Goal: Task Accomplishment & Management: Complete application form

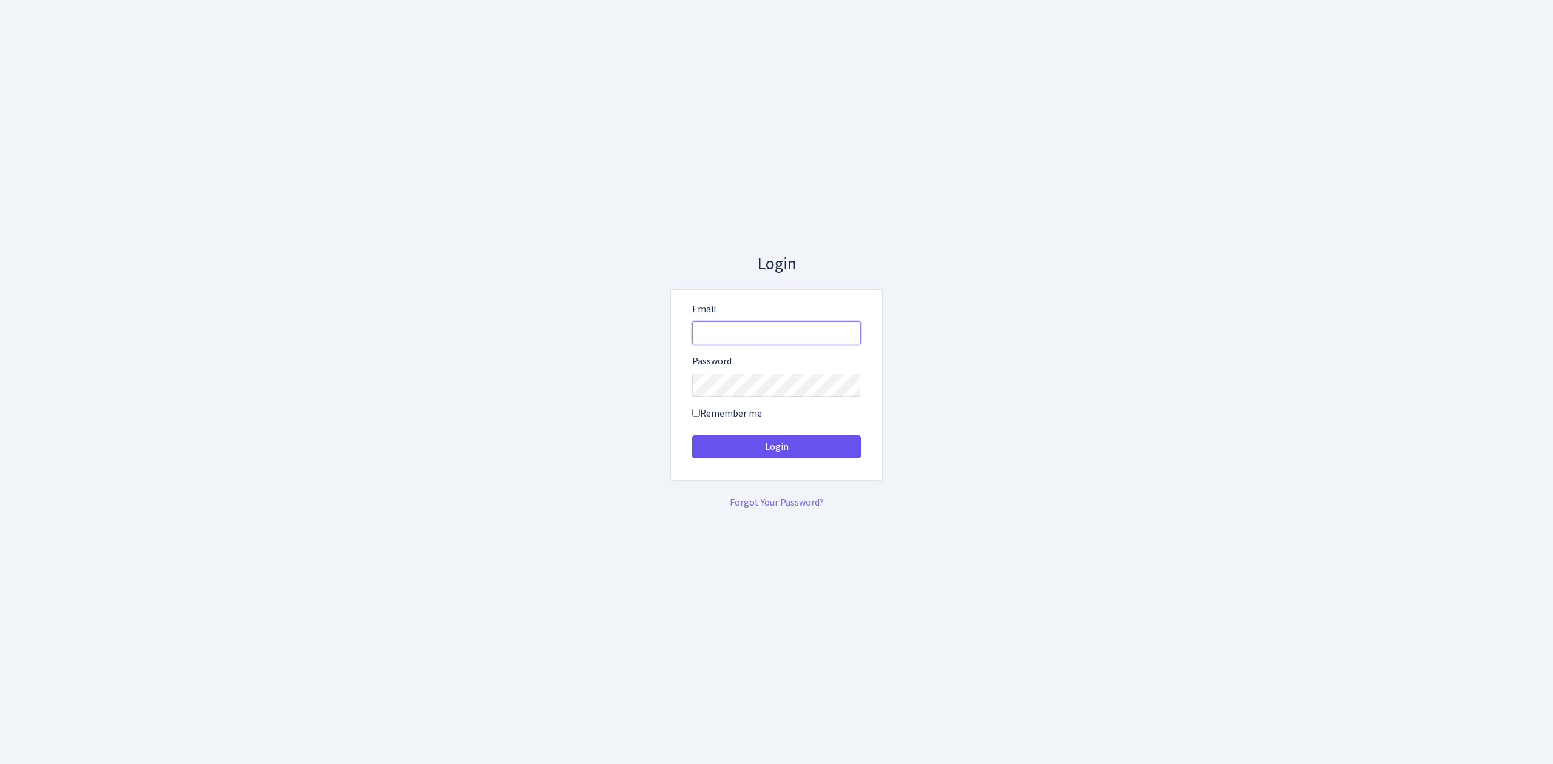
type input "[EMAIL_ADDRESS][DOMAIN_NAME]"
click at [768, 443] on button "Login" at bounding box center [776, 446] width 169 height 23
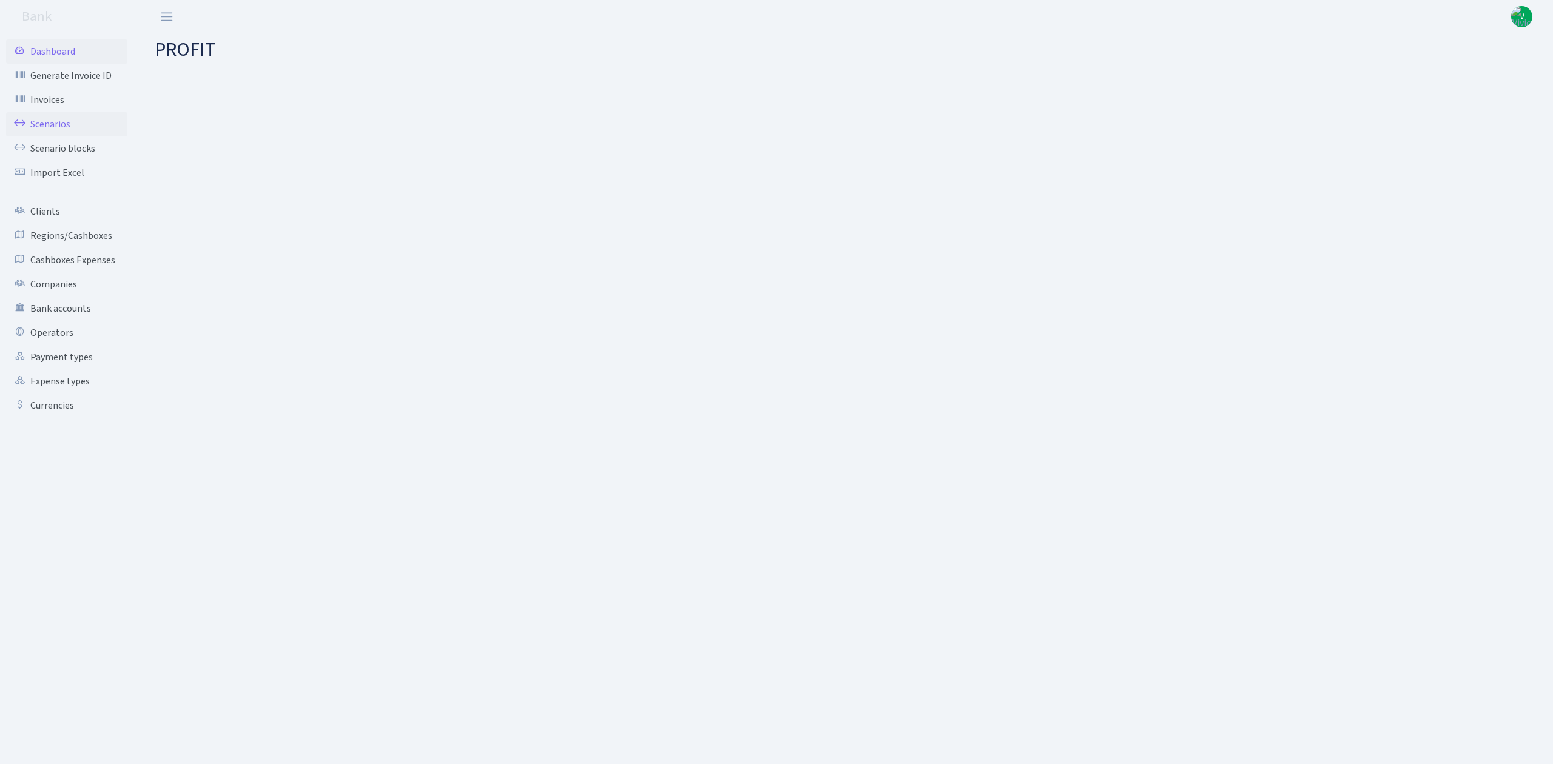
click at [59, 119] on link "Scenarios" at bounding box center [66, 124] width 121 height 24
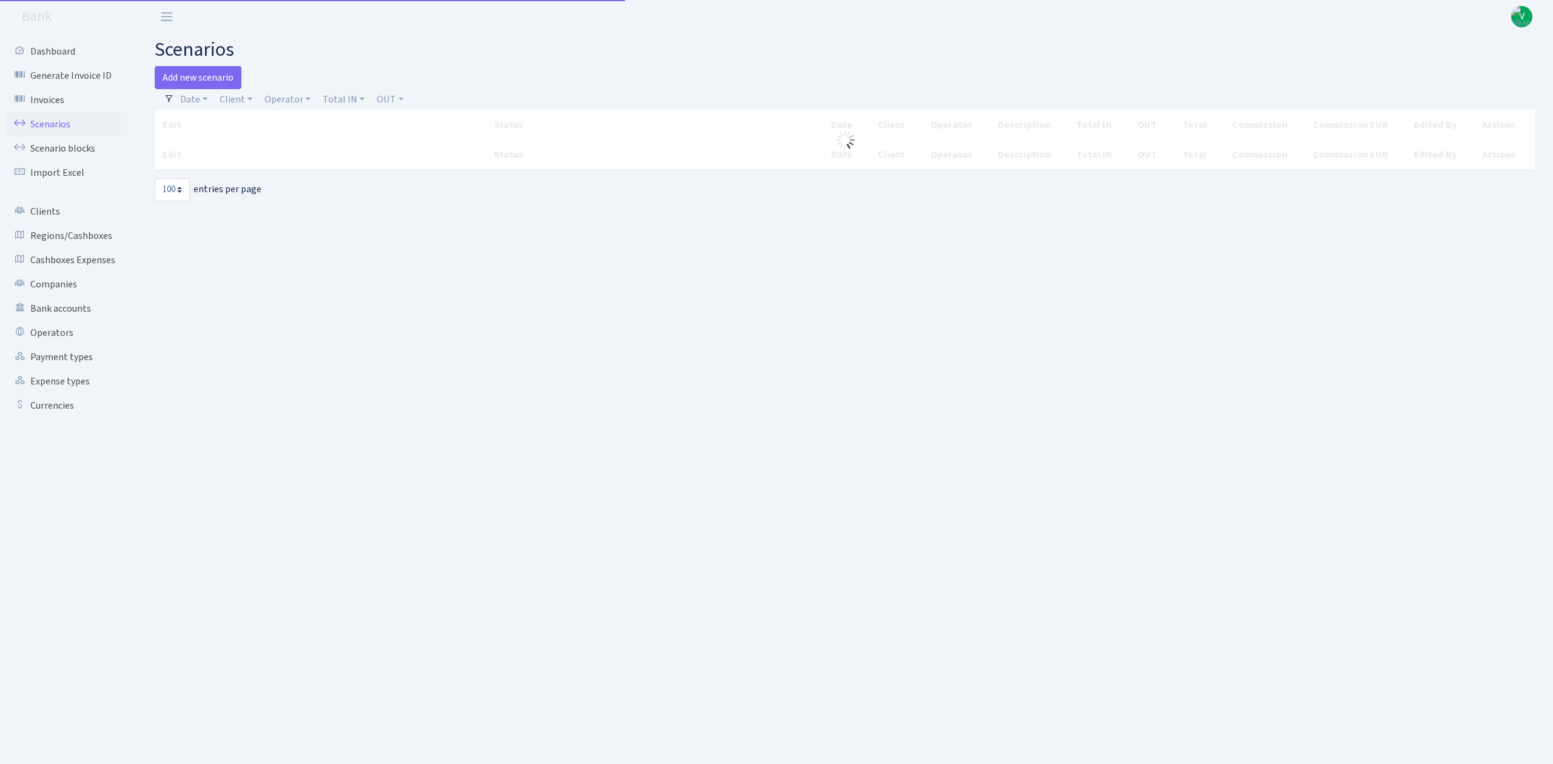
select select "100"
click at [228, 104] on link "Client" at bounding box center [236, 99] width 42 height 21
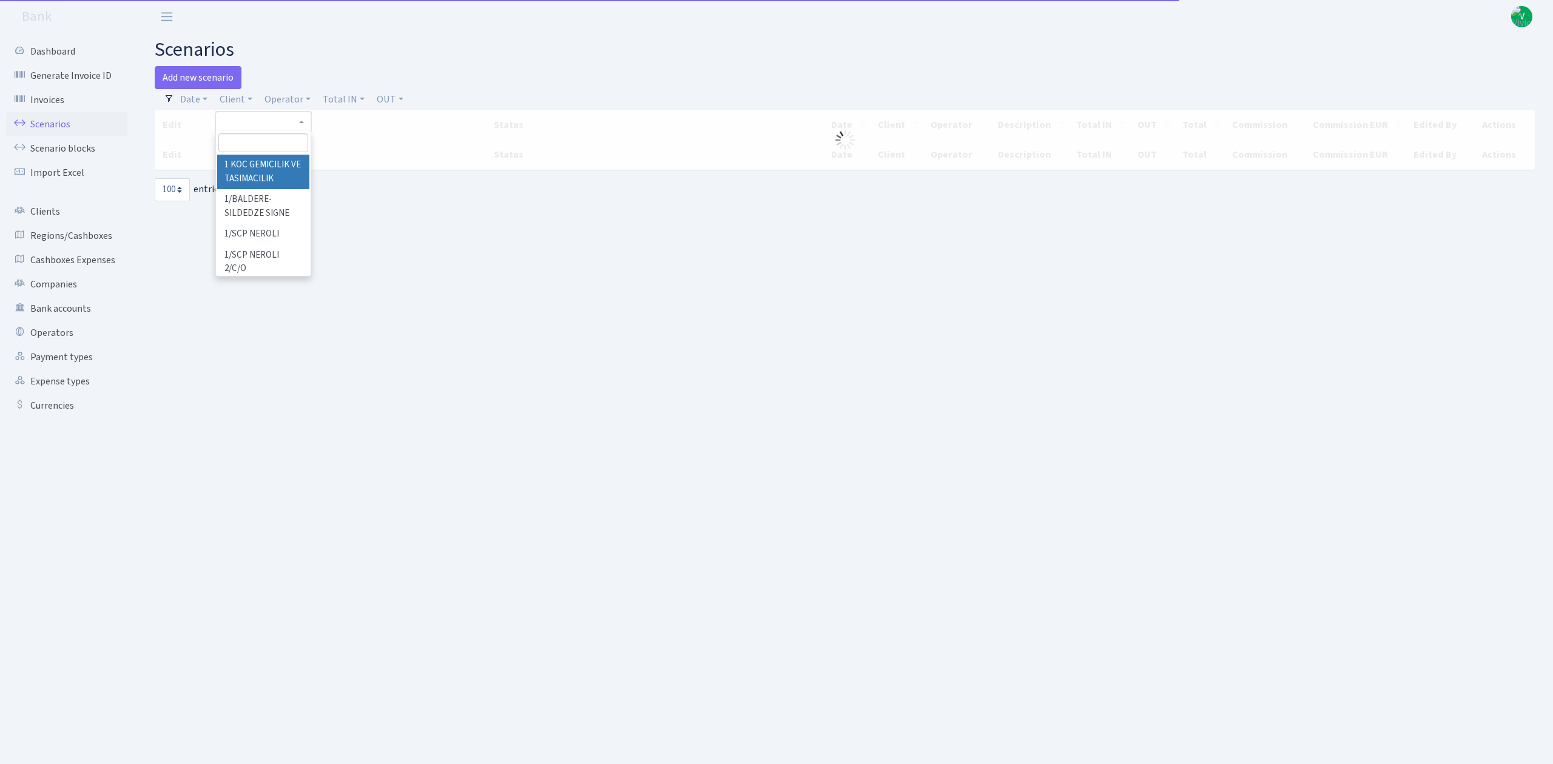
click at [238, 141] on input "search" at bounding box center [262, 142] width 89 height 19
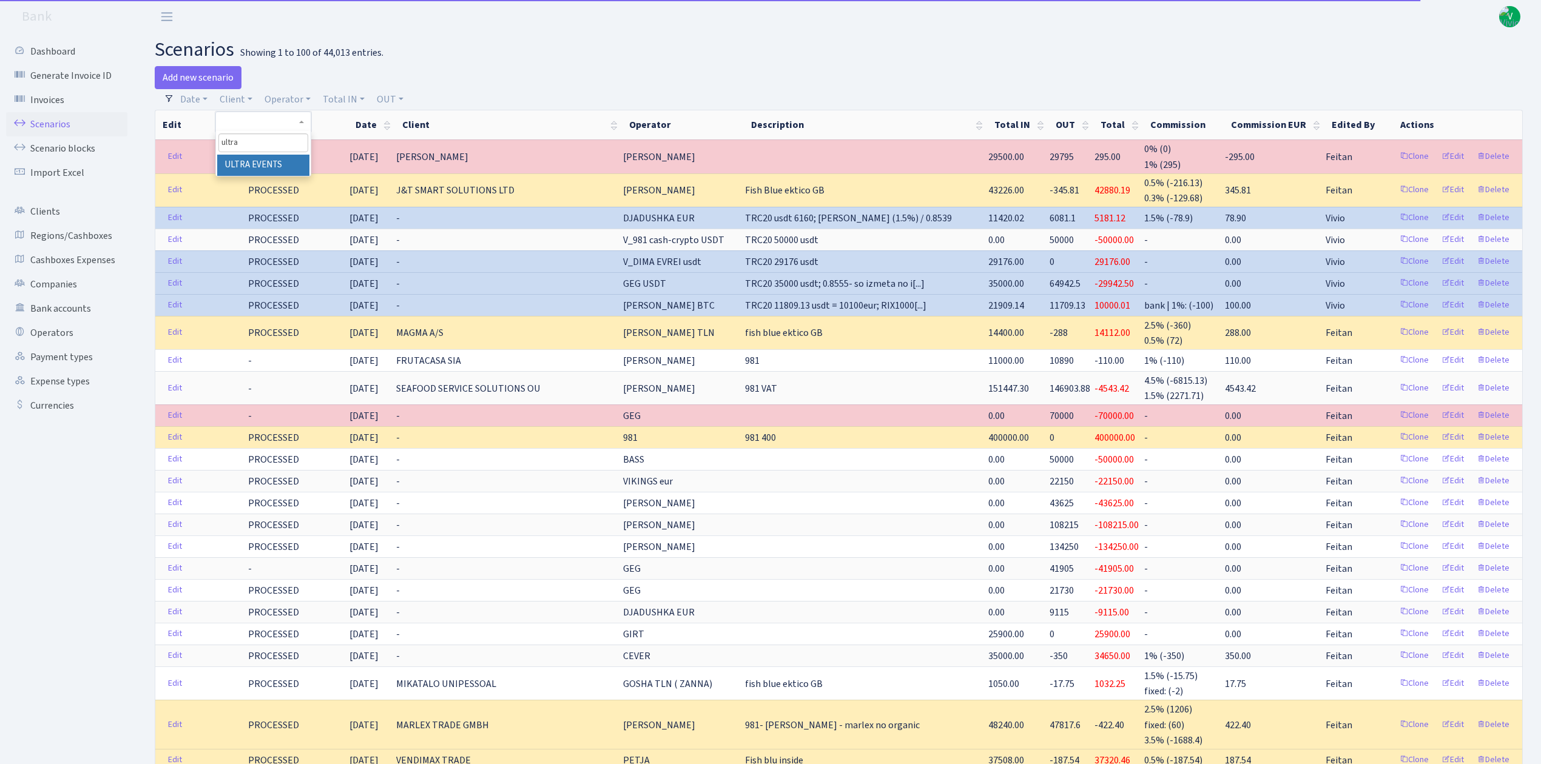
type input "ultra"
click at [253, 163] on li "ULTRA EVENTS" at bounding box center [263, 165] width 92 height 21
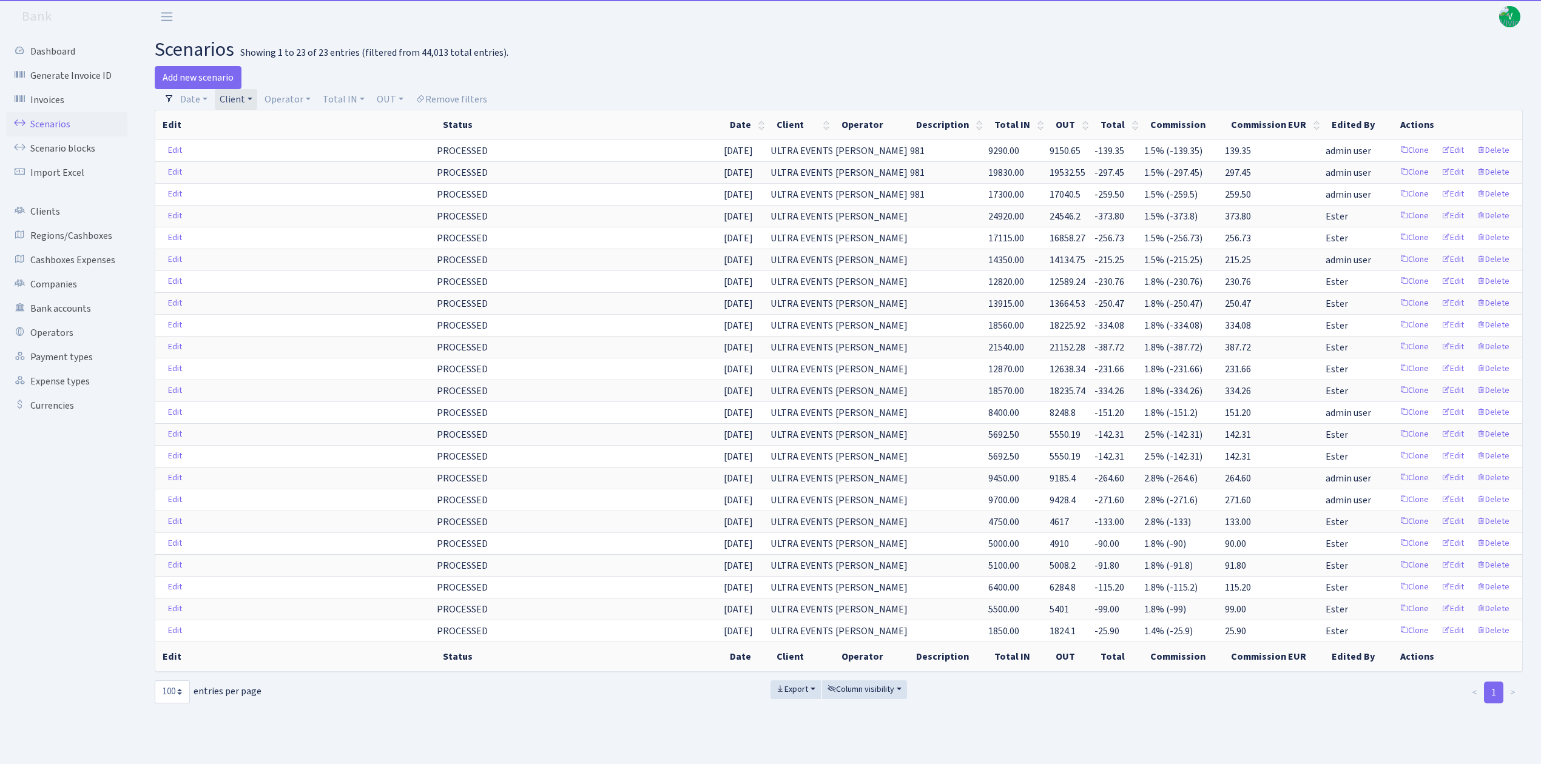
drag, startPoint x: 241, startPoint y: 103, endPoint x: 273, endPoint y: 129, distance: 40.9
click at [241, 103] on link "Client" at bounding box center [236, 99] width 42 height 21
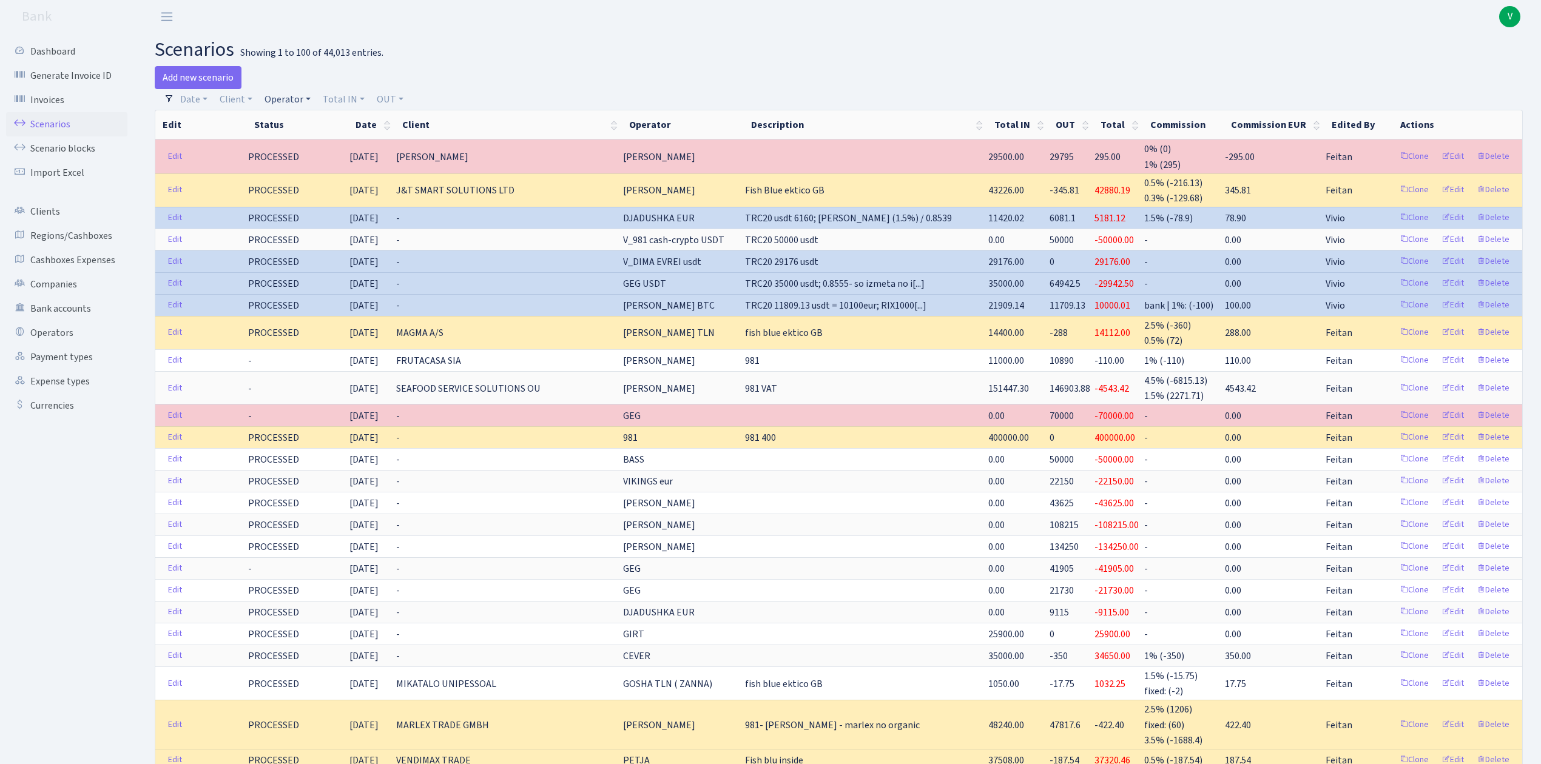
click at [281, 97] on link "Operator" at bounding box center [288, 99] width 56 height 21
click at [299, 146] on input "search" at bounding box center [307, 142] width 89 height 19
type input "tatjana"
click at [304, 183] on li "[PERSON_NAME]" at bounding box center [308, 186] width 92 height 21
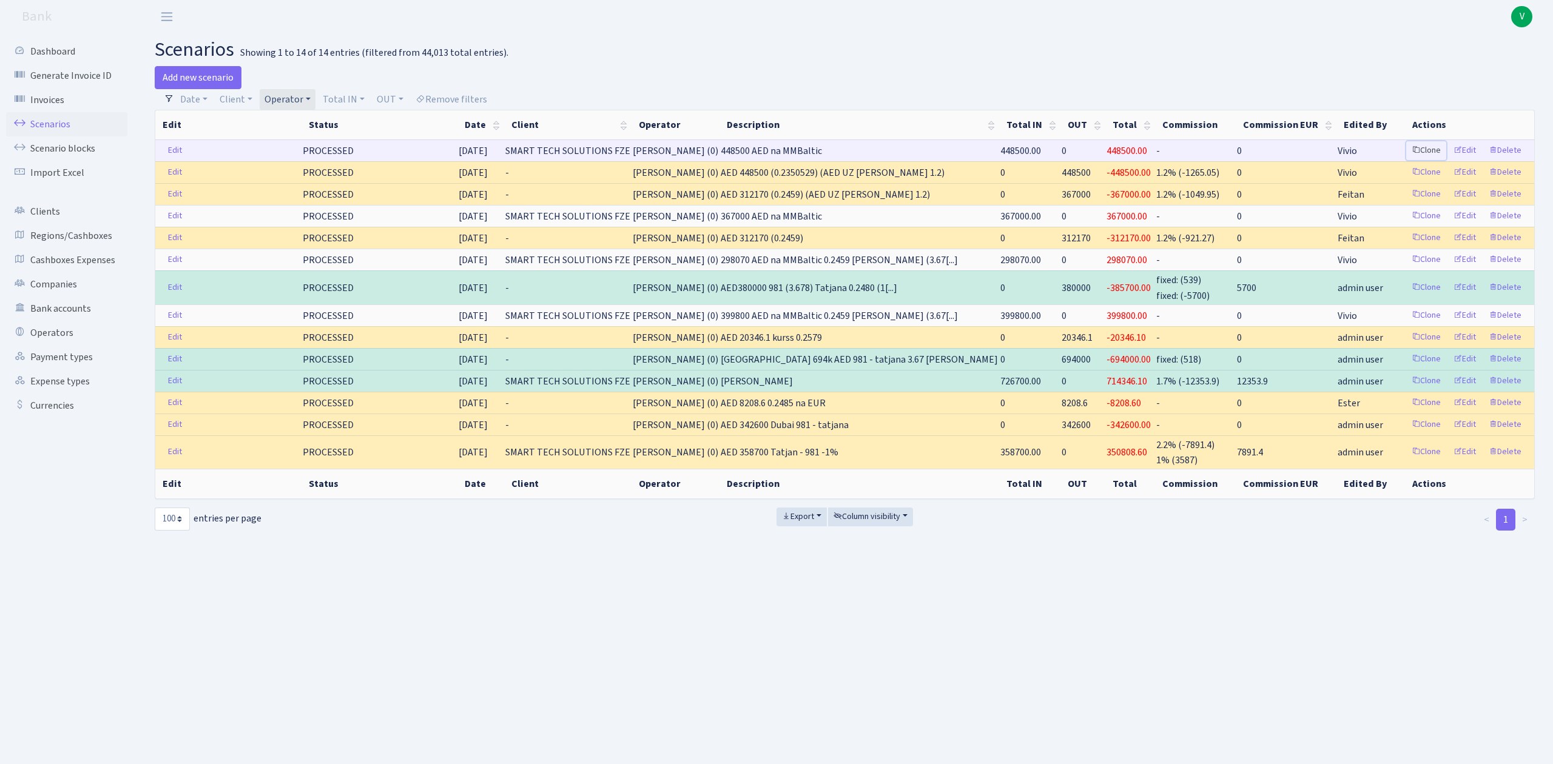
click at [1427, 147] on link "Clone" at bounding box center [1426, 150] width 40 height 19
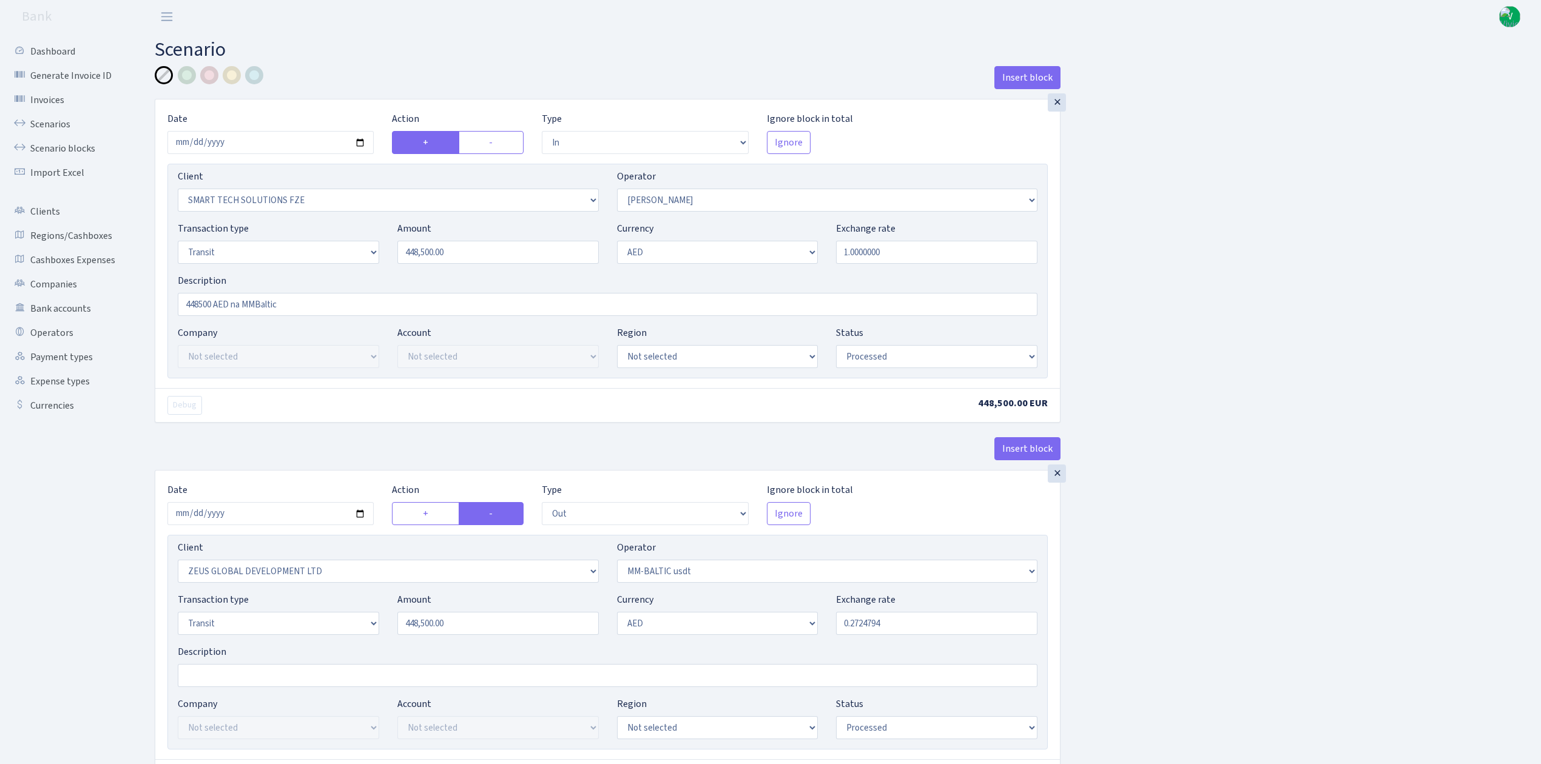
select select "in"
select select "2758"
select select "407"
select select "5"
select select "9"
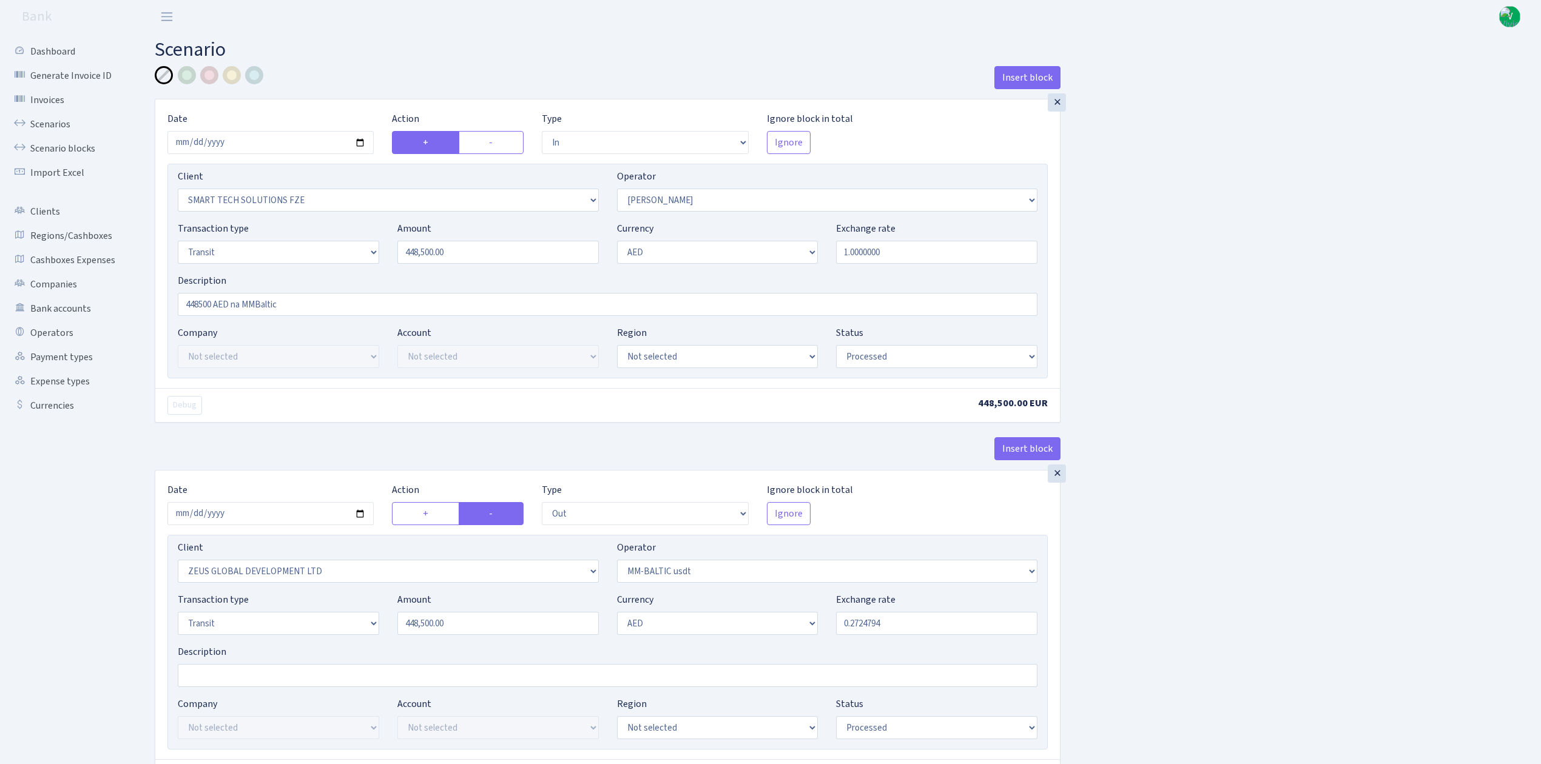
select select "processed"
select select "out"
select select "1276"
select select "459"
select select "5"
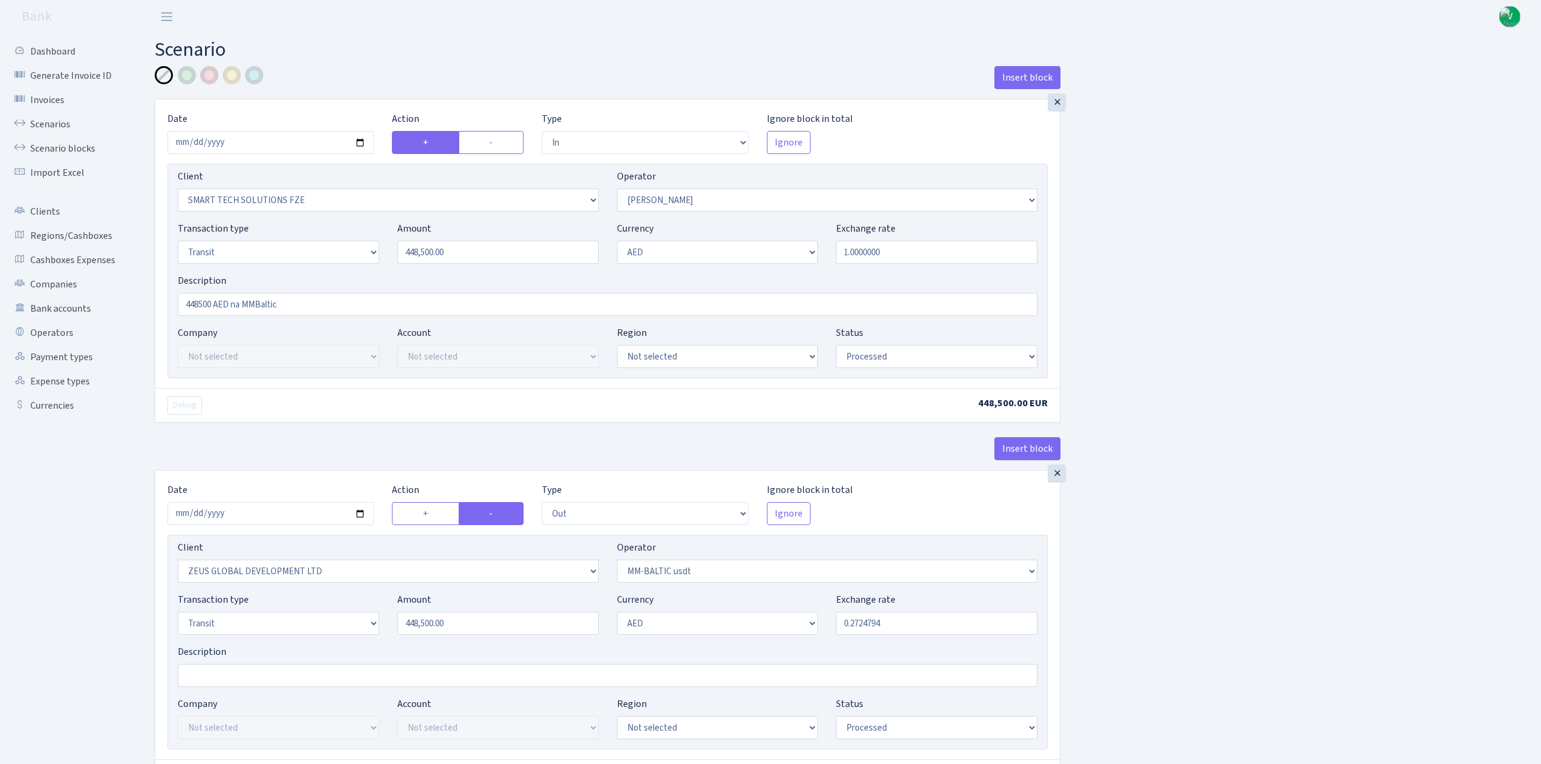
select select "9"
select select "processed"
click at [355, 142] on input "2025-06-12" at bounding box center [270, 142] width 206 height 23
type input "2025-09-11"
drag, startPoint x: 463, startPoint y: 253, endPoint x: 303, endPoint y: 212, distance: 165.4
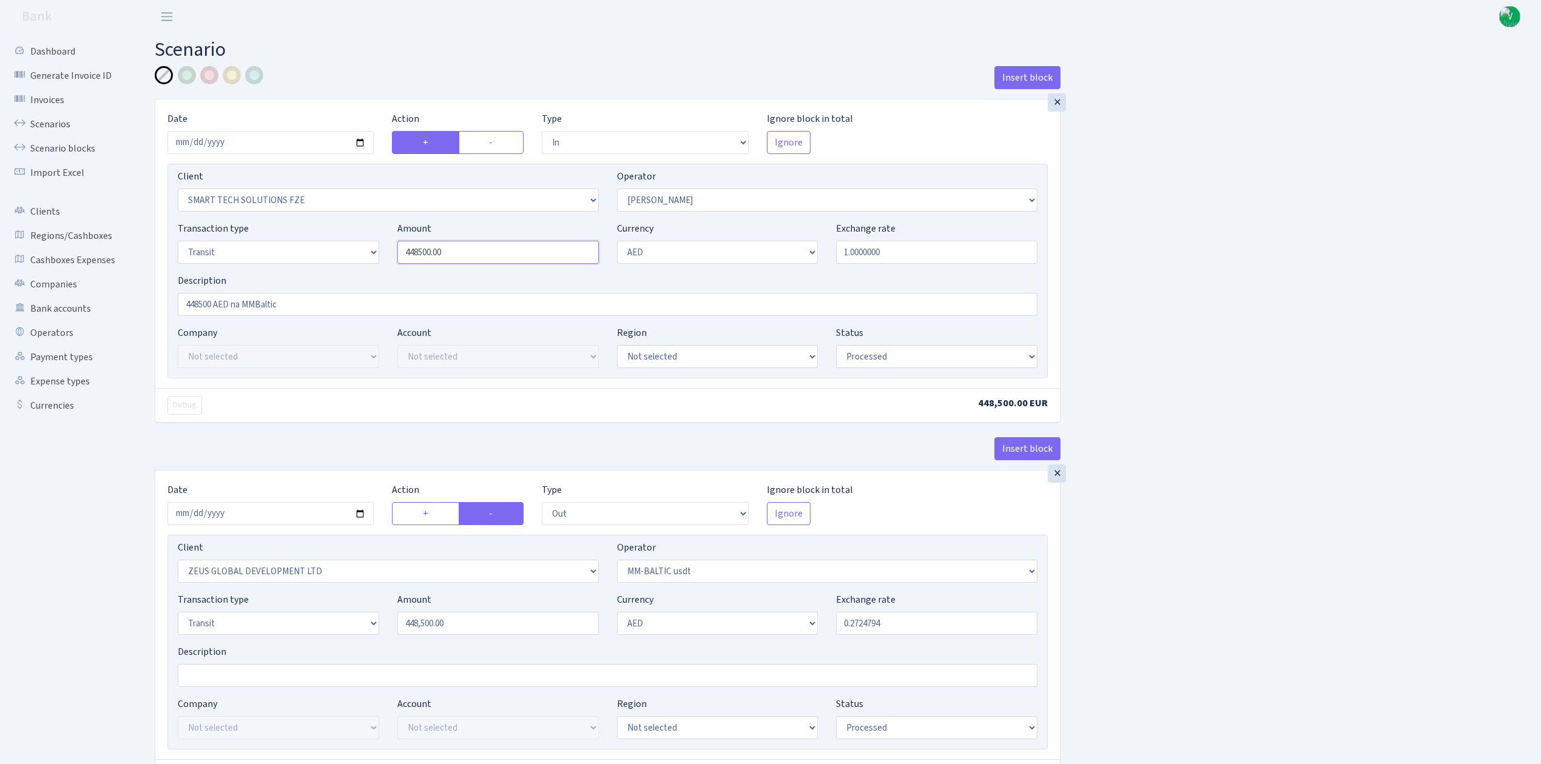
click at [303, 212] on div "Client Not selected 1 KOC GEMICILIK VE TASIMACILIK 1/BALDERE-SILDEDZE SIGNE 1/S…" at bounding box center [607, 271] width 880 height 215
click at [1226, 250] on div "Insert block × Date 2025-09-11 Action + - Type --- In Out Commission Field requ…" at bounding box center [839, 481] width 1386 height 830
type input "734,000.00"
drag, startPoint x: 202, startPoint y: 307, endPoint x: 115, endPoint y: 277, distance: 91.7
click at [115, 277] on div "Dashboard Generate Invoice ID Invoices Scenarios Scenario blocks Import Excel C…" at bounding box center [770, 476] width 1541 height 886
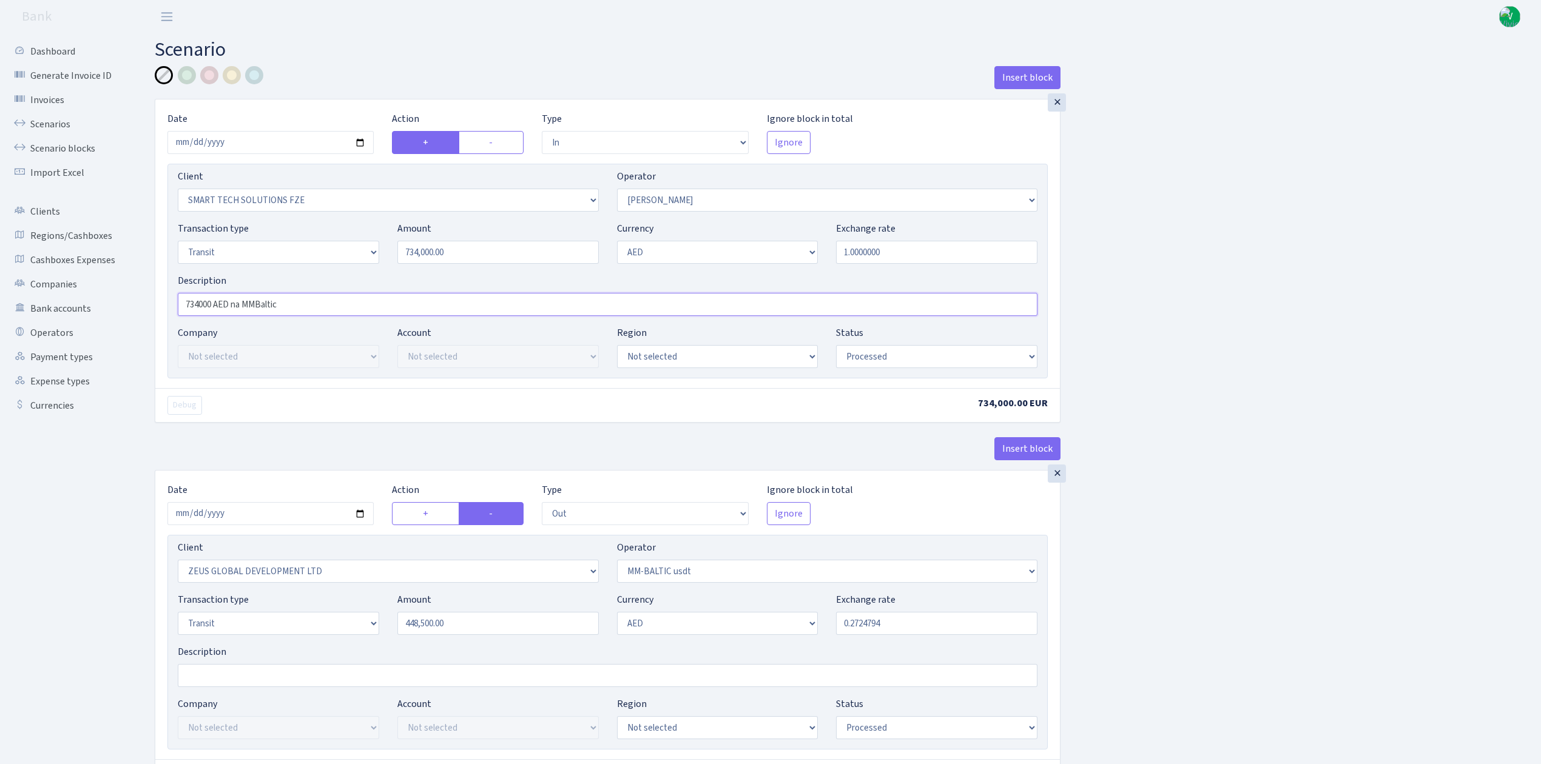
type input "734000 AED na MMBaltic"
click at [1211, 472] on div "Insert block × Date 2025-09-11 Action + - Type --- In Out Commission Field requ…" at bounding box center [839, 481] width 1386 height 830
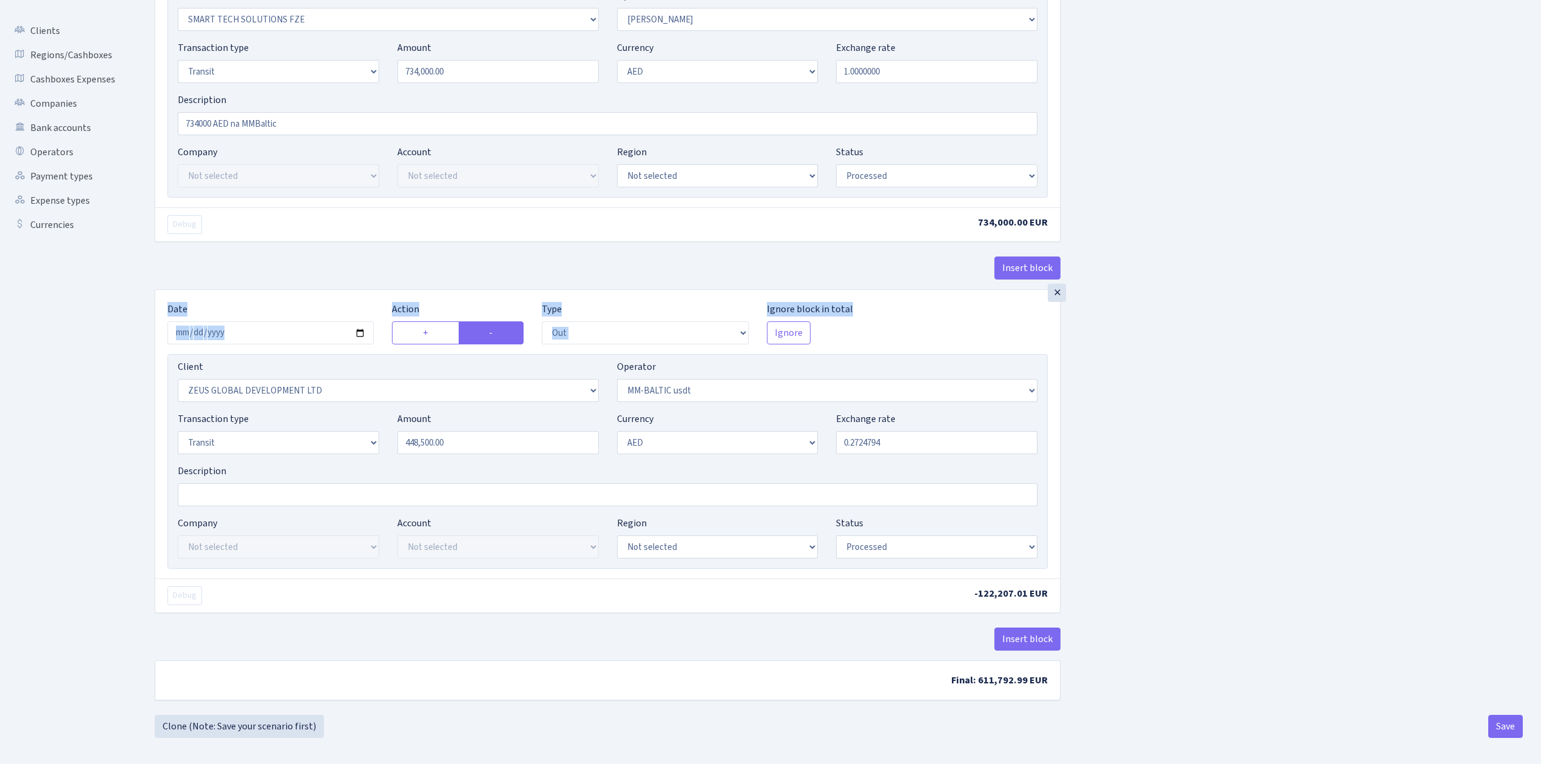
scroll to position [190, 0]
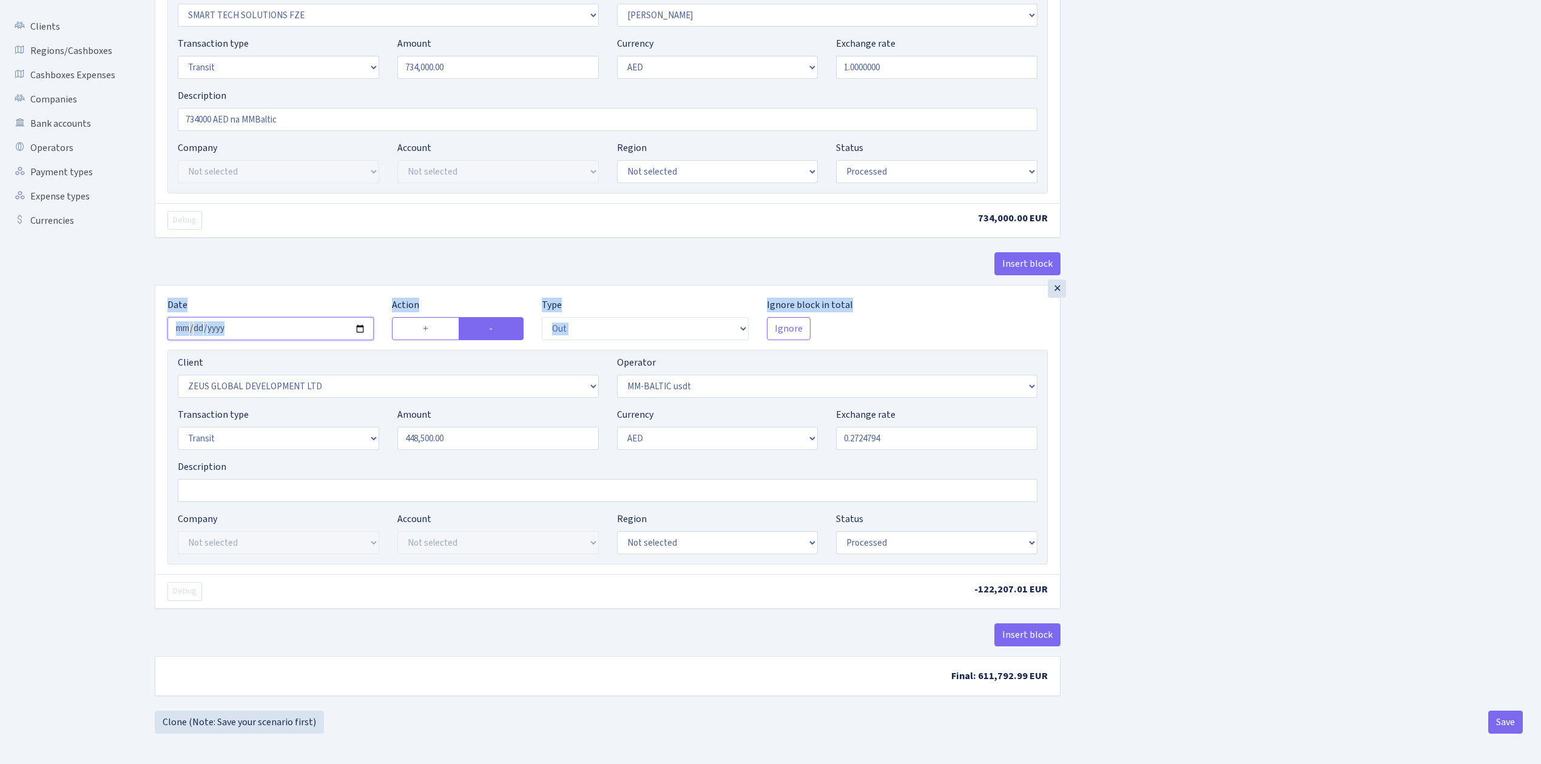
click at [360, 321] on input "2025-06-12" at bounding box center [270, 328] width 206 height 23
type input "2025-09-11"
drag, startPoint x: 479, startPoint y: 433, endPoint x: 381, endPoint y: 406, distance: 101.2
click at [381, 408] on div "Transaction type Not selected 981 ELF FISH crypto GIRT IVO dekl MM-BALTIC eur U…" at bounding box center [608, 434] width 878 height 52
click at [1260, 386] on div "Insert block × Date 2025-09-11 Action + - Type --- In Out Commission Field requ…" at bounding box center [839, 296] width 1386 height 830
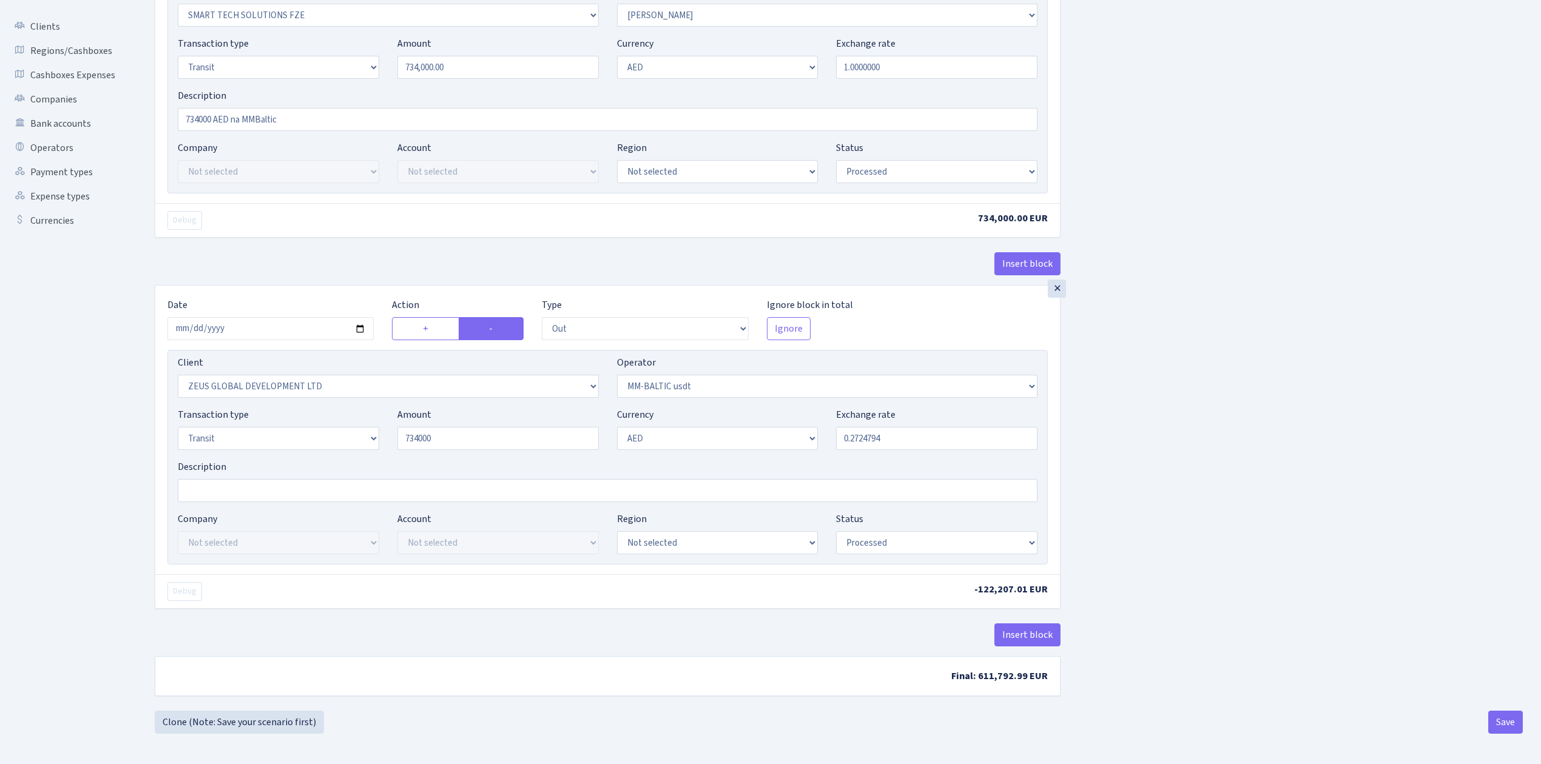
type input "734,000.00"
click at [917, 542] on select "Draft Pending Later Never Processed" at bounding box center [936, 542] width 201 height 23
select select "pending"
click at [836, 534] on select "Draft Pending Later Never Processed" at bounding box center [936, 542] width 201 height 23
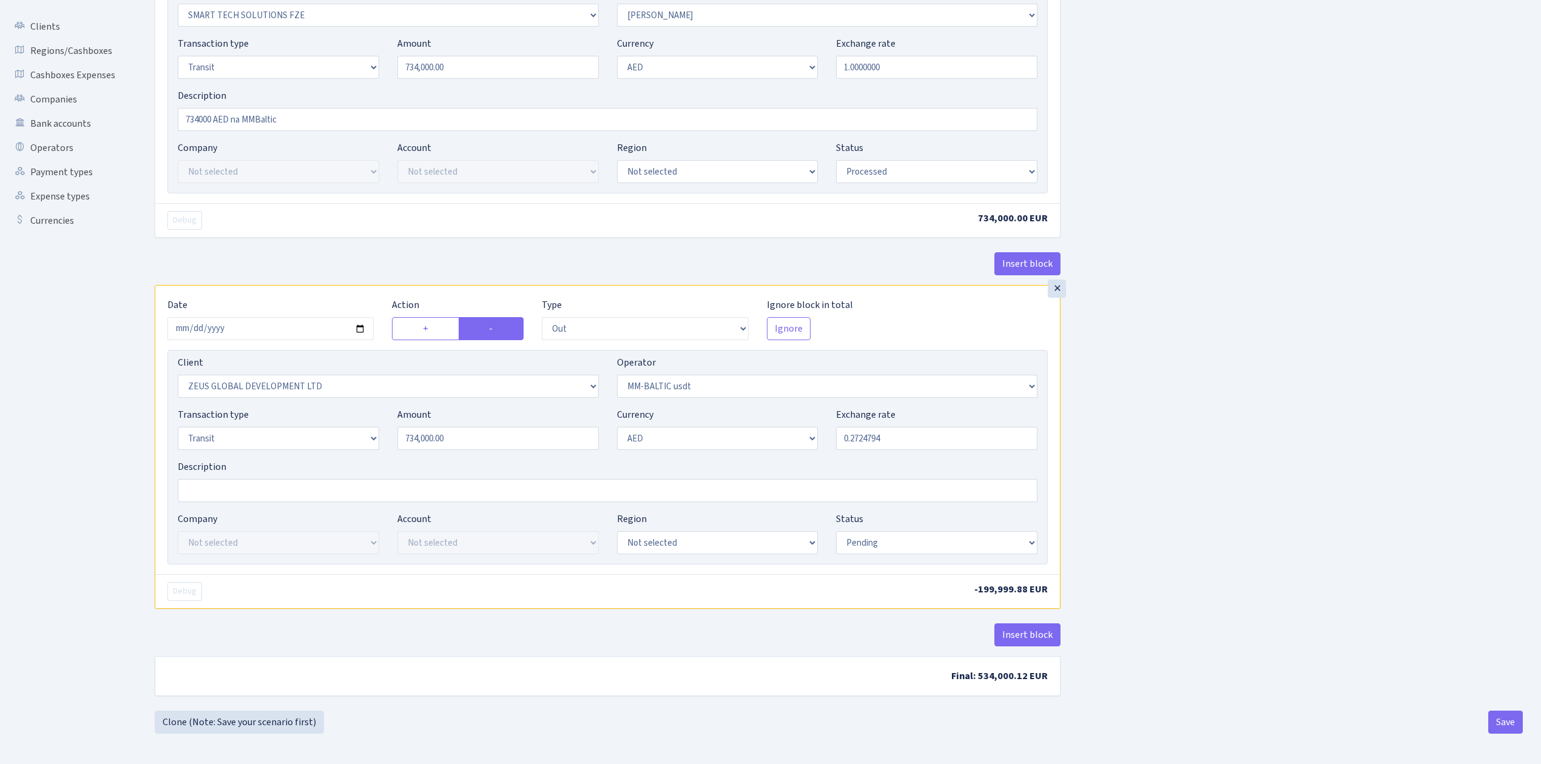
click at [1075, 450] on div "Insert block × Date 2025-09-11 Action + - Type --- In Out Commission Field requ…" at bounding box center [839, 296] width 1386 height 830
drag, startPoint x: 879, startPoint y: 434, endPoint x: 908, endPoint y: 430, distance: 29.4
click at [908, 430] on input "0.2724794" at bounding box center [936, 438] width 201 height 23
click at [1263, 382] on div "Insert block × Date 2025-09-11 Action + - Type --- In Out Commission Field requ…" at bounding box center [839, 296] width 1386 height 830
drag, startPoint x: 879, startPoint y: 438, endPoint x: 886, endPoint y: 438, distance: 7.3
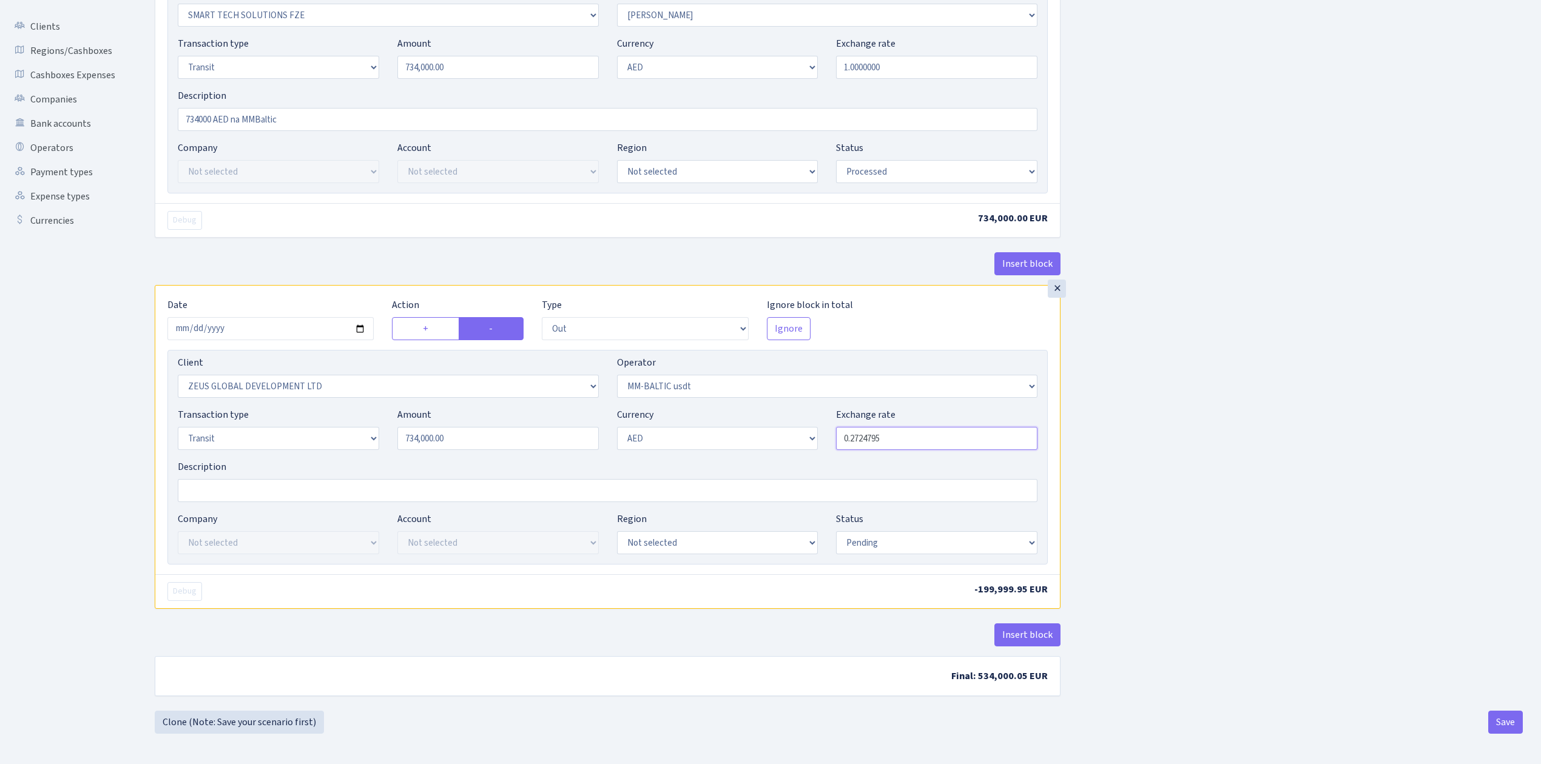
click at [886, 438] on input "0.2724795" at bounding box center [936, 438] width 201 height 23
type input "0.2724796"
click at [1166, 420] on div "Insert block × Date 2025-09-11 Action + - Type --- In Out Commission Field requ…" at bounding box center [839, 296] width 1386 height 830
click at [1501, 724] on button "Save" at bounding box center [1505, 722] width 35 height 23
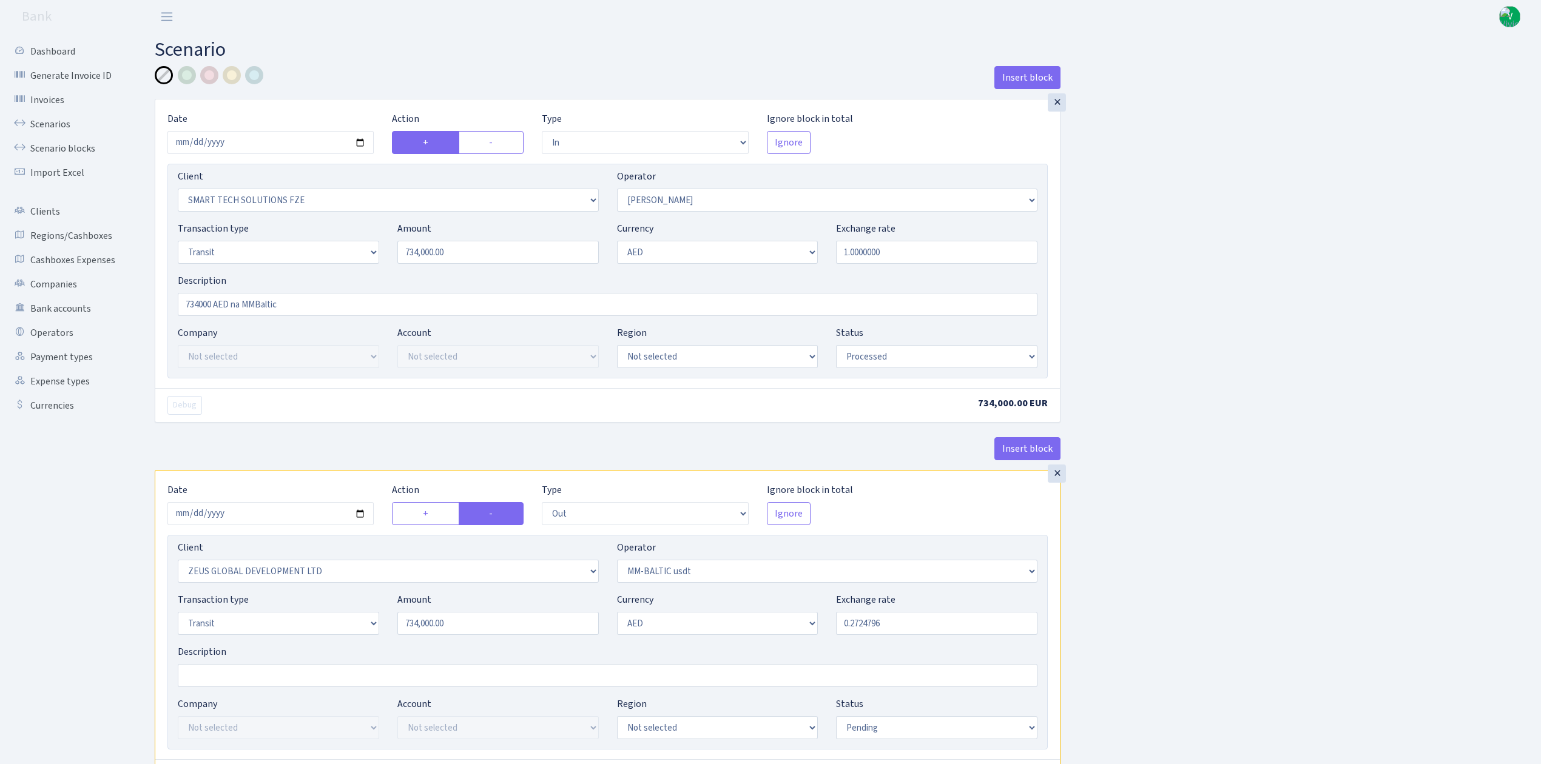
select select "in"
select select "2758"
select select "407"
select select "5"
select select "9"
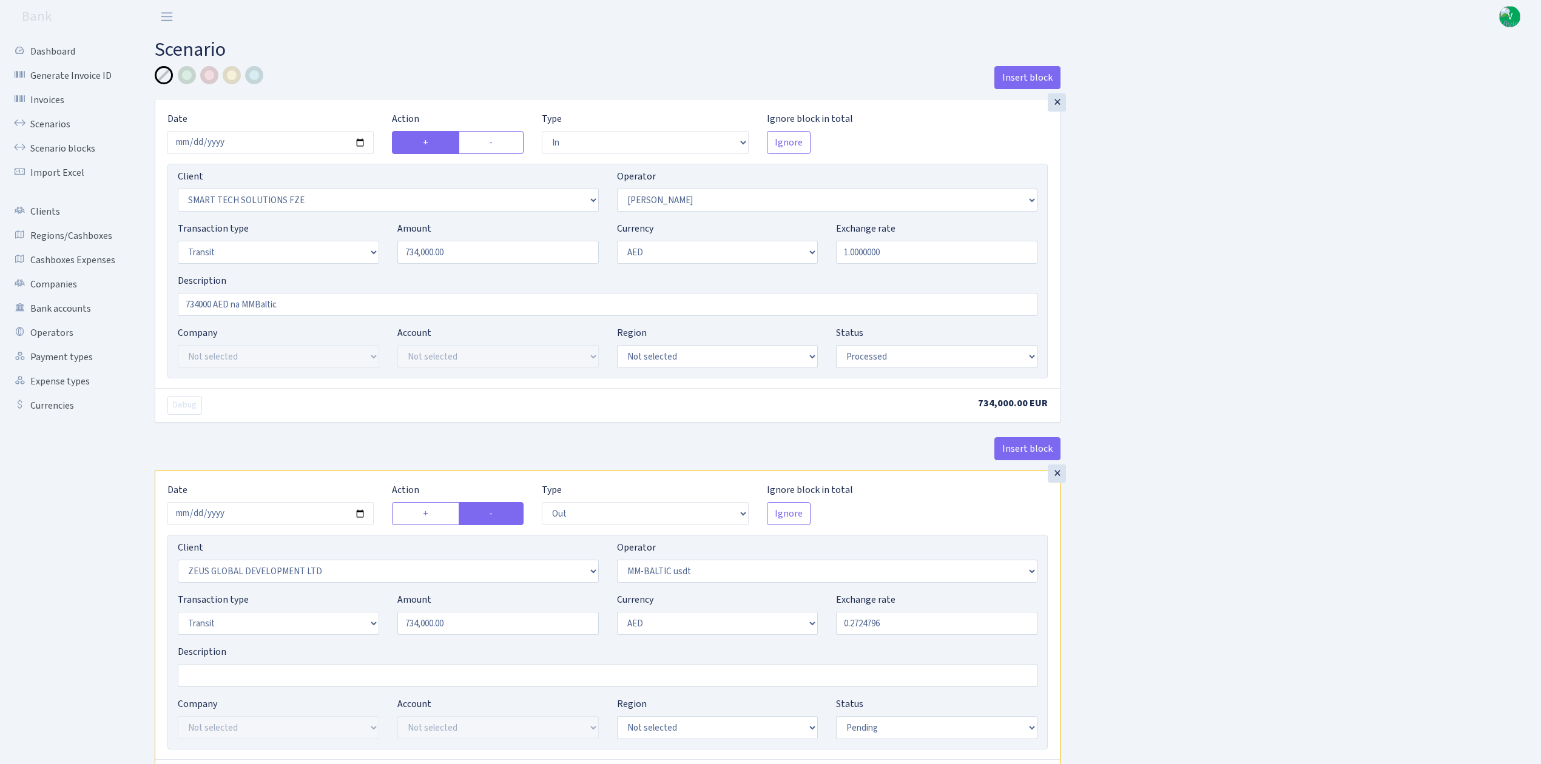
select select "processed"
select select "out"
select select "1276"
select select "459"
select select "5"
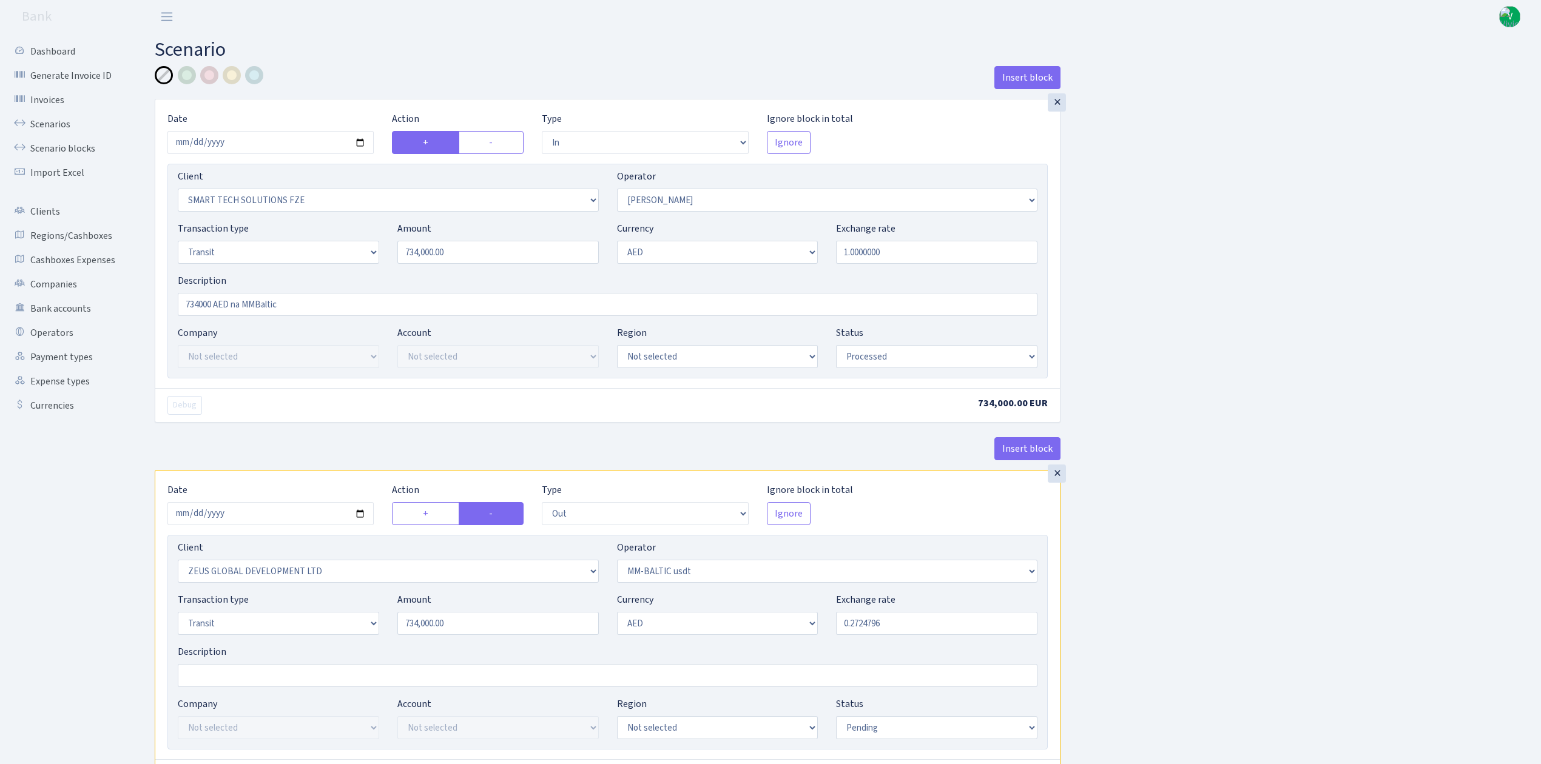
select select "9"
select select "pending"
click at [896, 357] on select "Draft Pending Later Never Processed" at bounding box center [936, 356] width 201 height 23
select select "pending"
click at [836, 346] on select "Draft Pending Later Never Processed" at bounding box center [936, 356] width 201 height 23
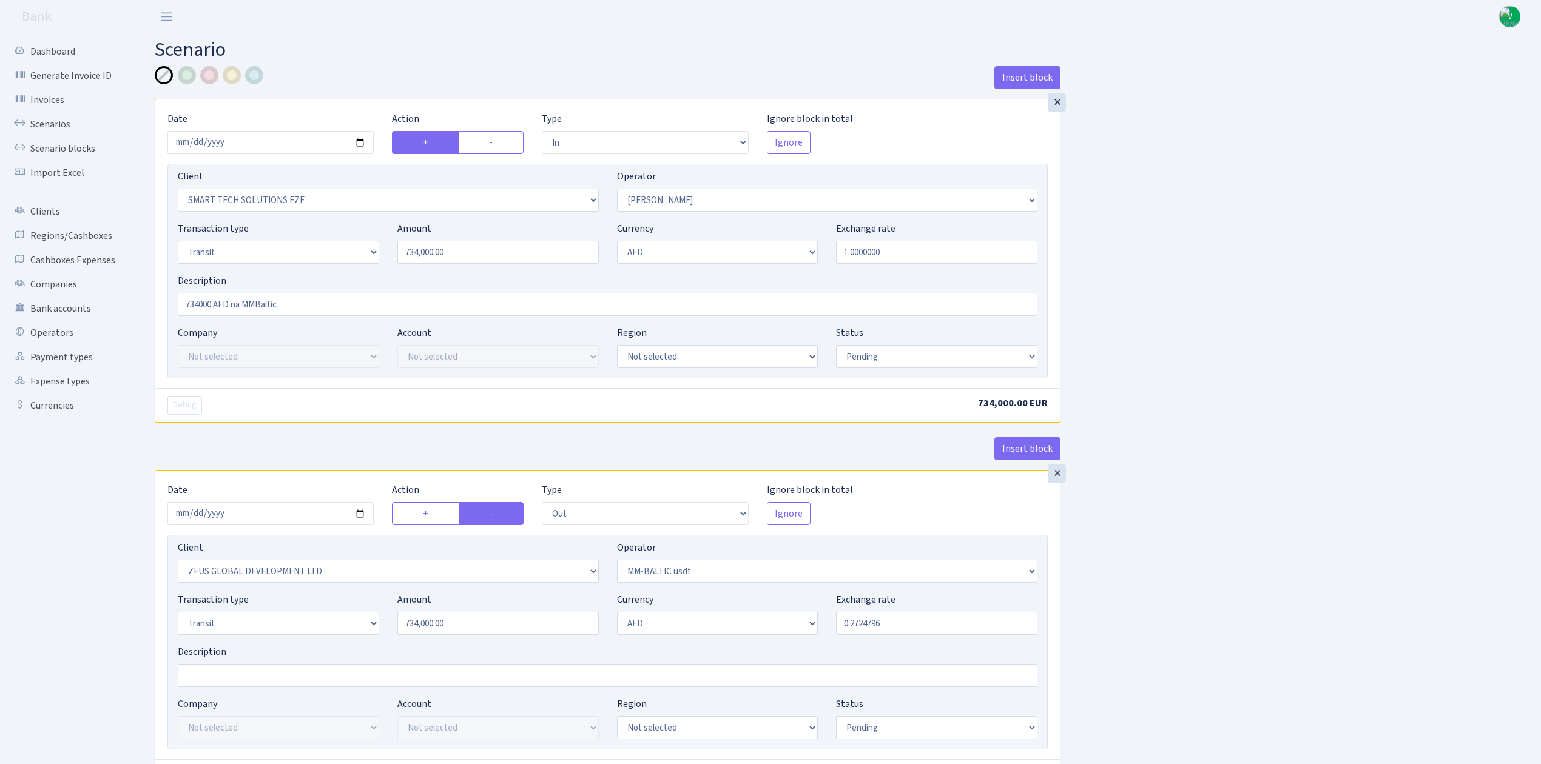
click at [1301, 549] on div "Insert block × Date 2025-09-11 Action + - Type --- In Out Commission Field requ…" at bounding box center [839, 481] width 1386 height 830
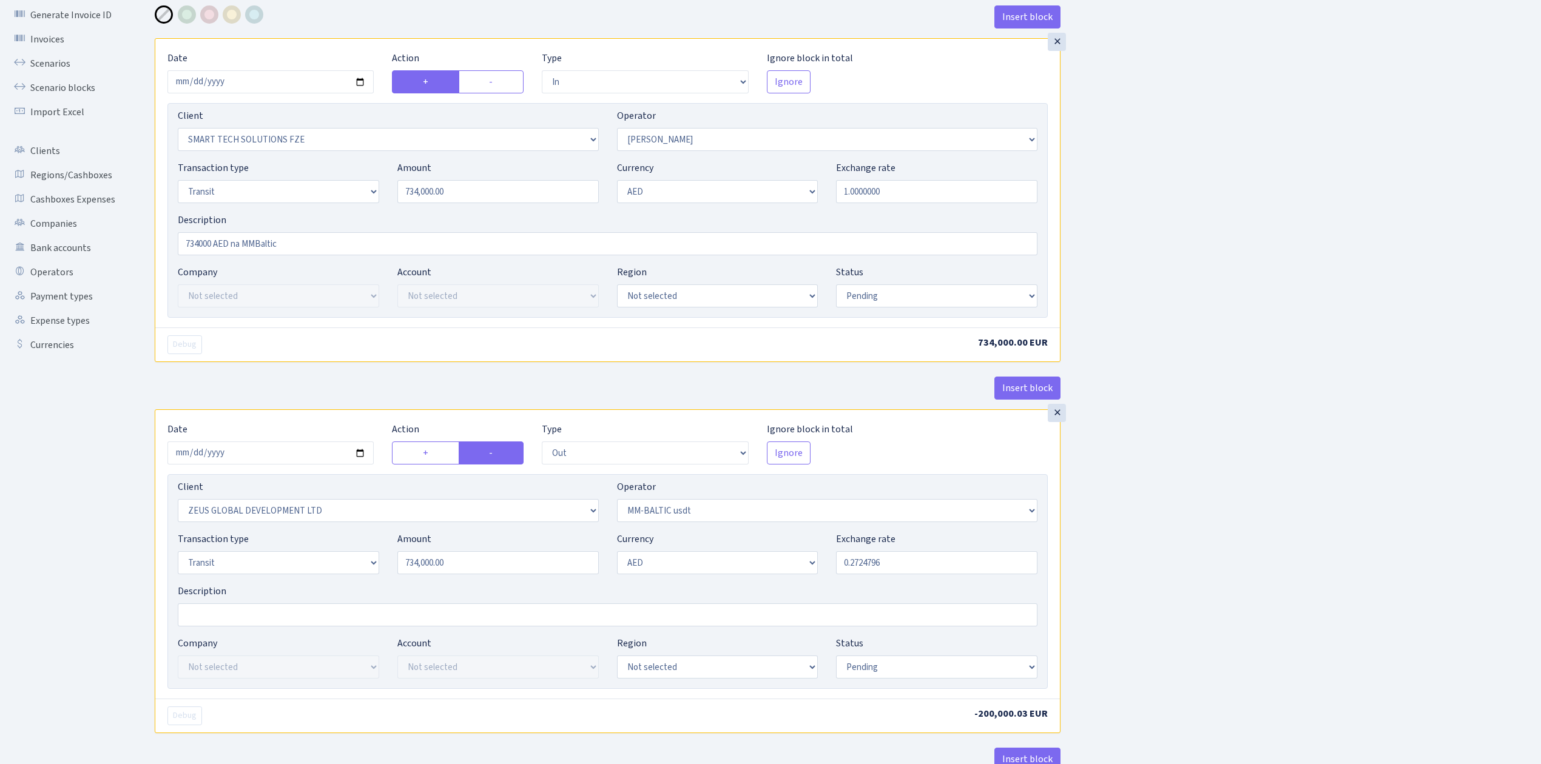
scroll to position [190, 0]
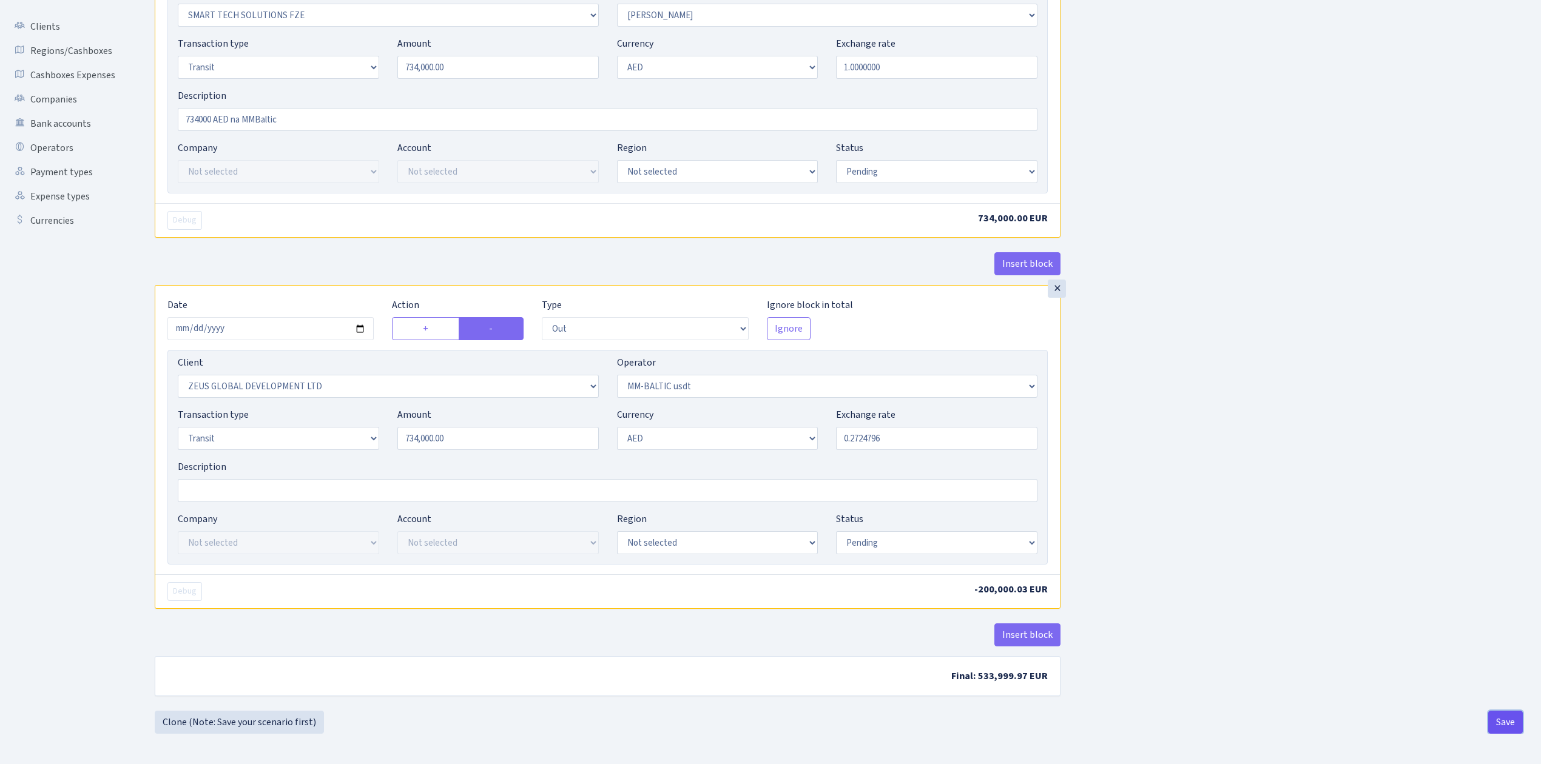
click at [1491, 719] on button "Save" at bounding box center [1505, 722] width 35 height 23
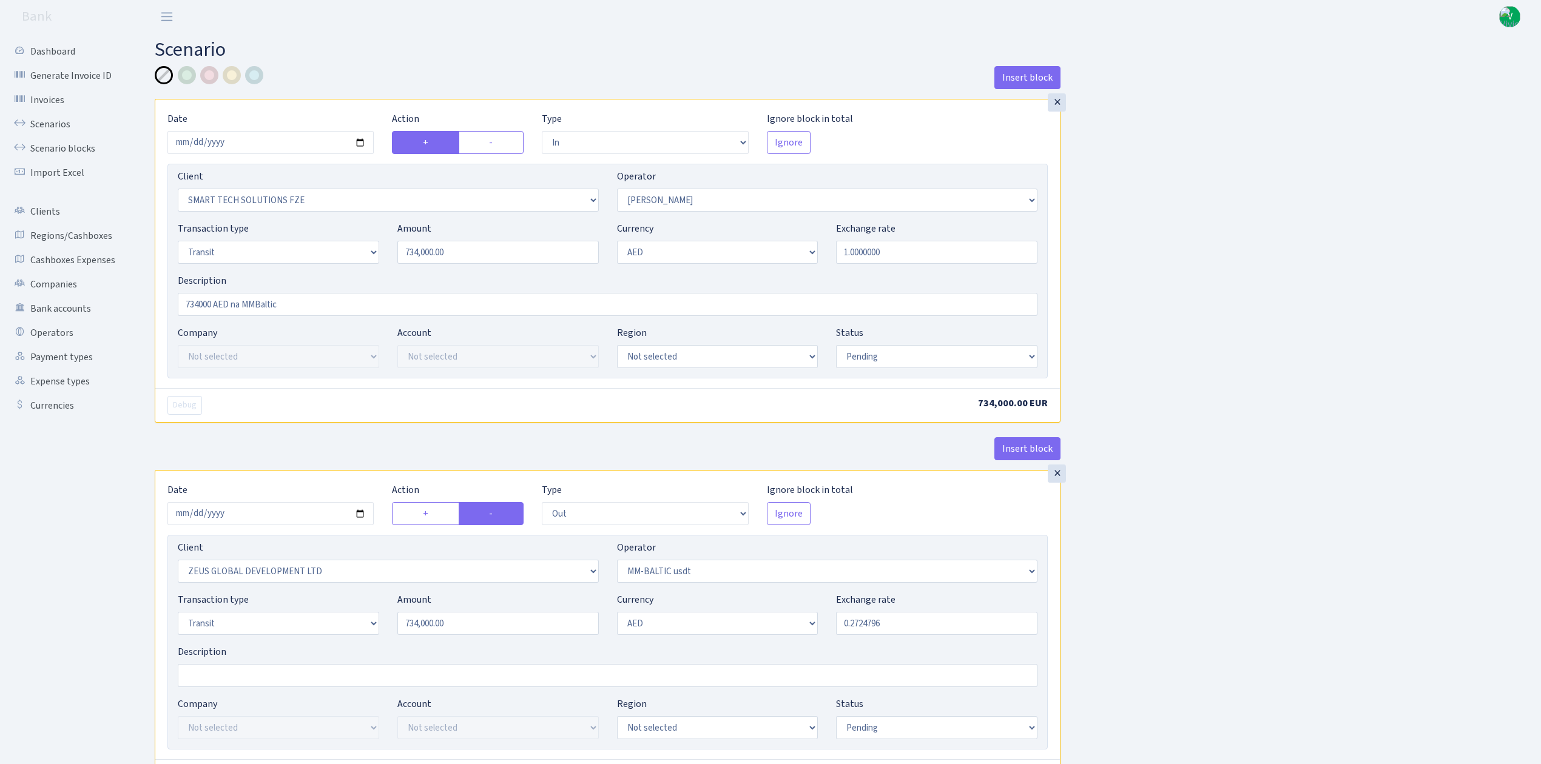
select select "in"
select select "2758"
select select "407"
select select "5"
select select "9"
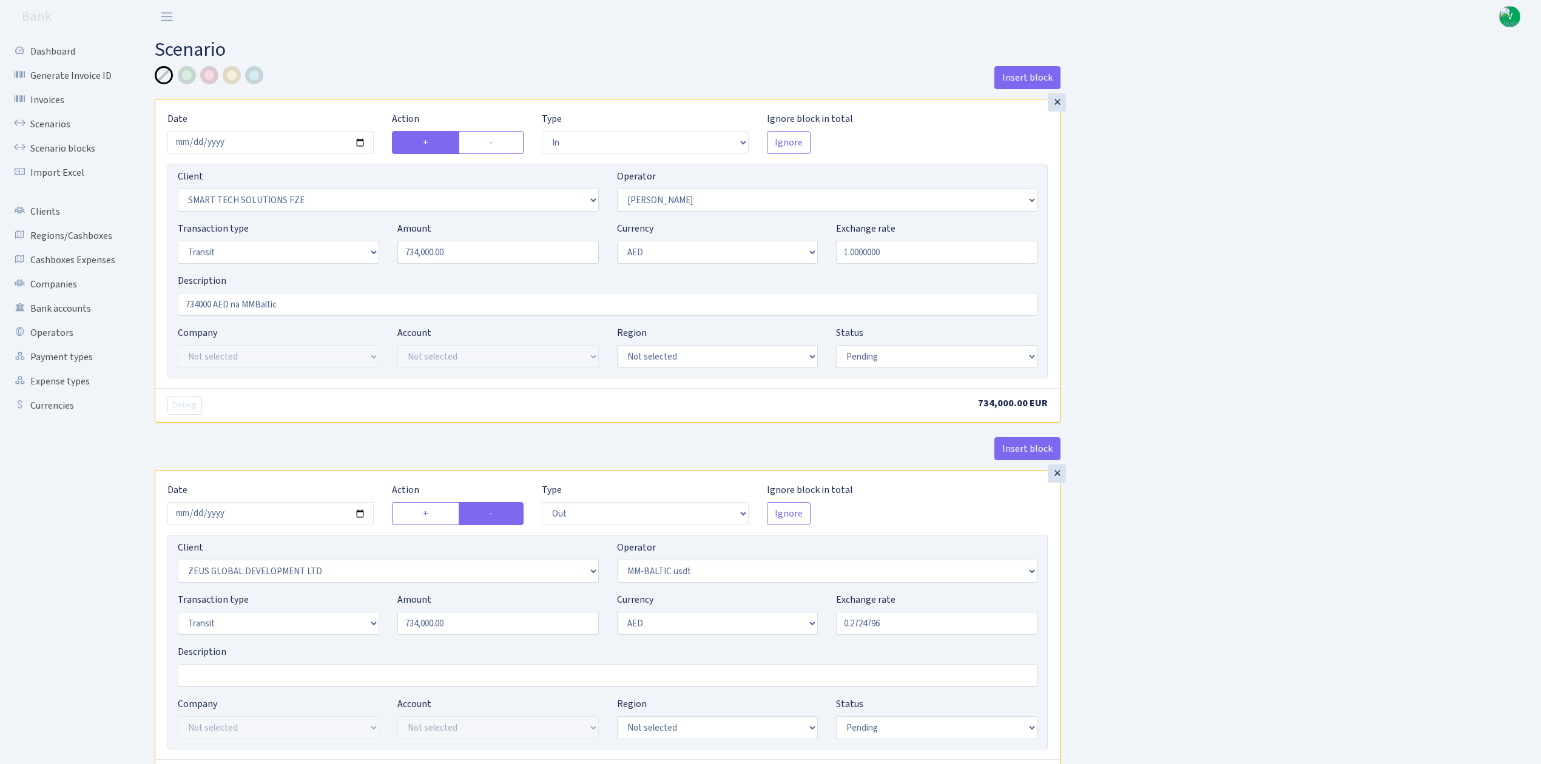
select select "pending"
select select "out"
select select "1276"
select select "459"
select select "5"
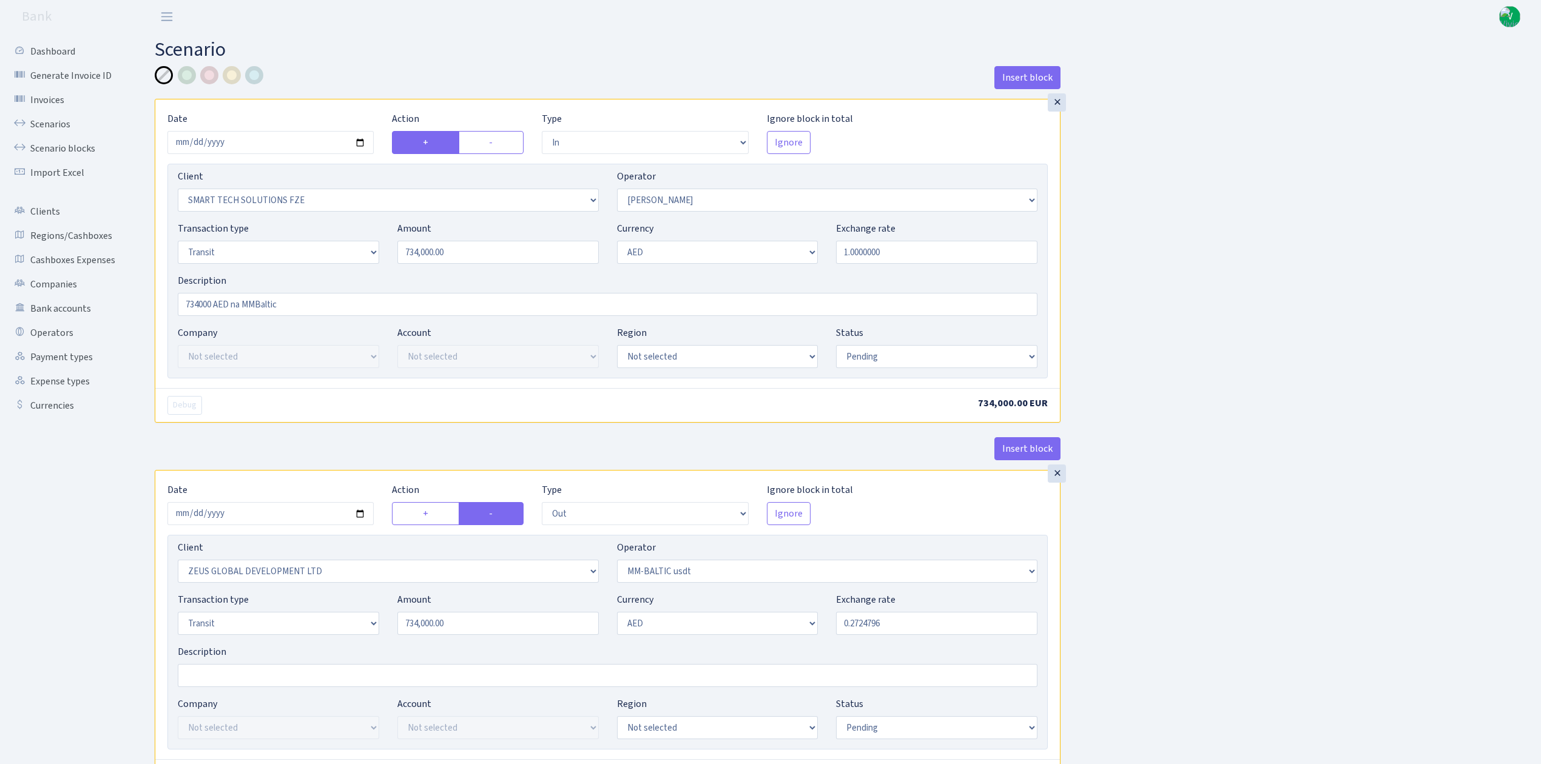
select select "9"
select select "pending"
click at [51, 119] on link "Scenarios" at bounding box center [66, 124] width 121 height 24
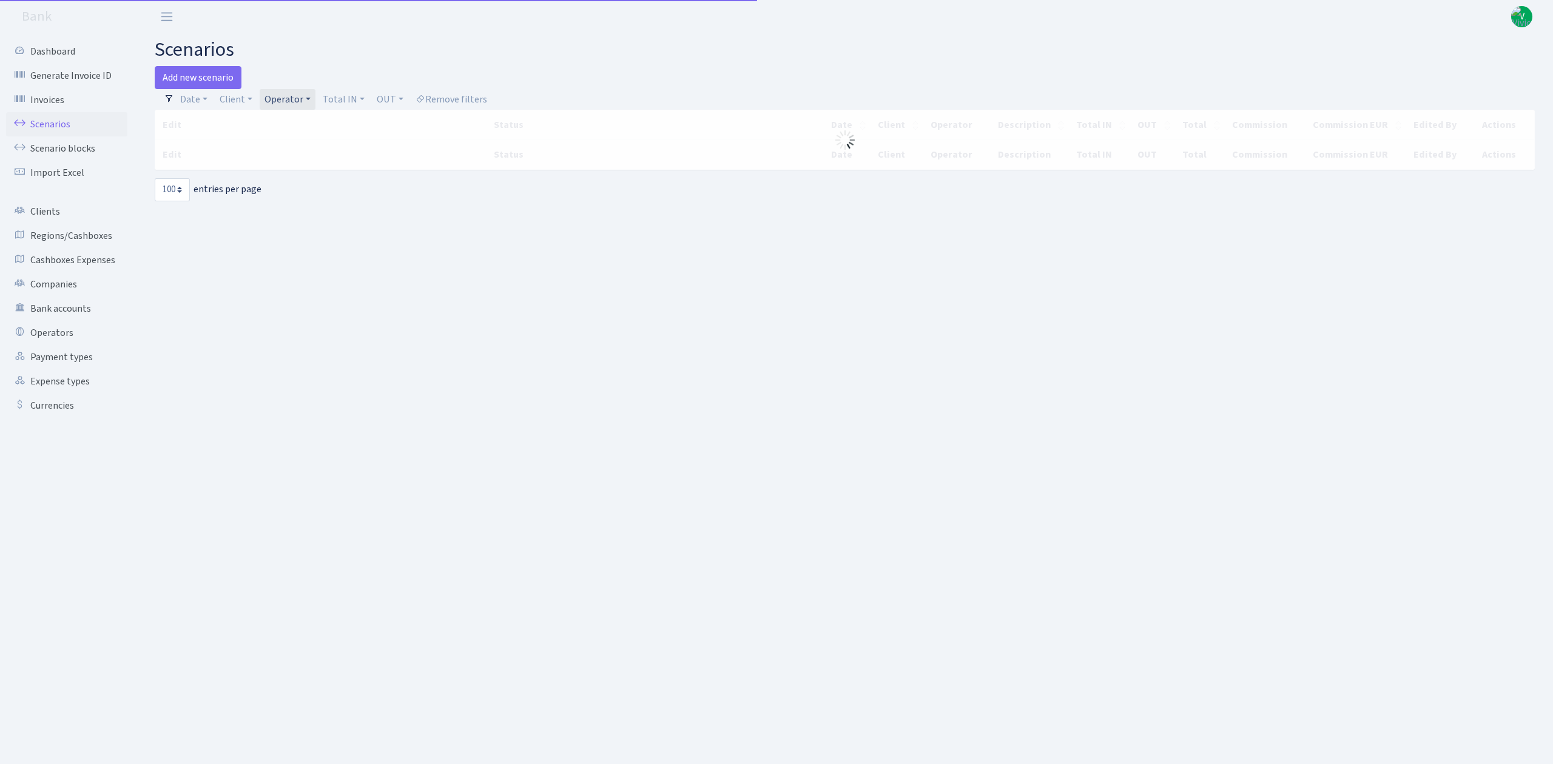
select select "100"
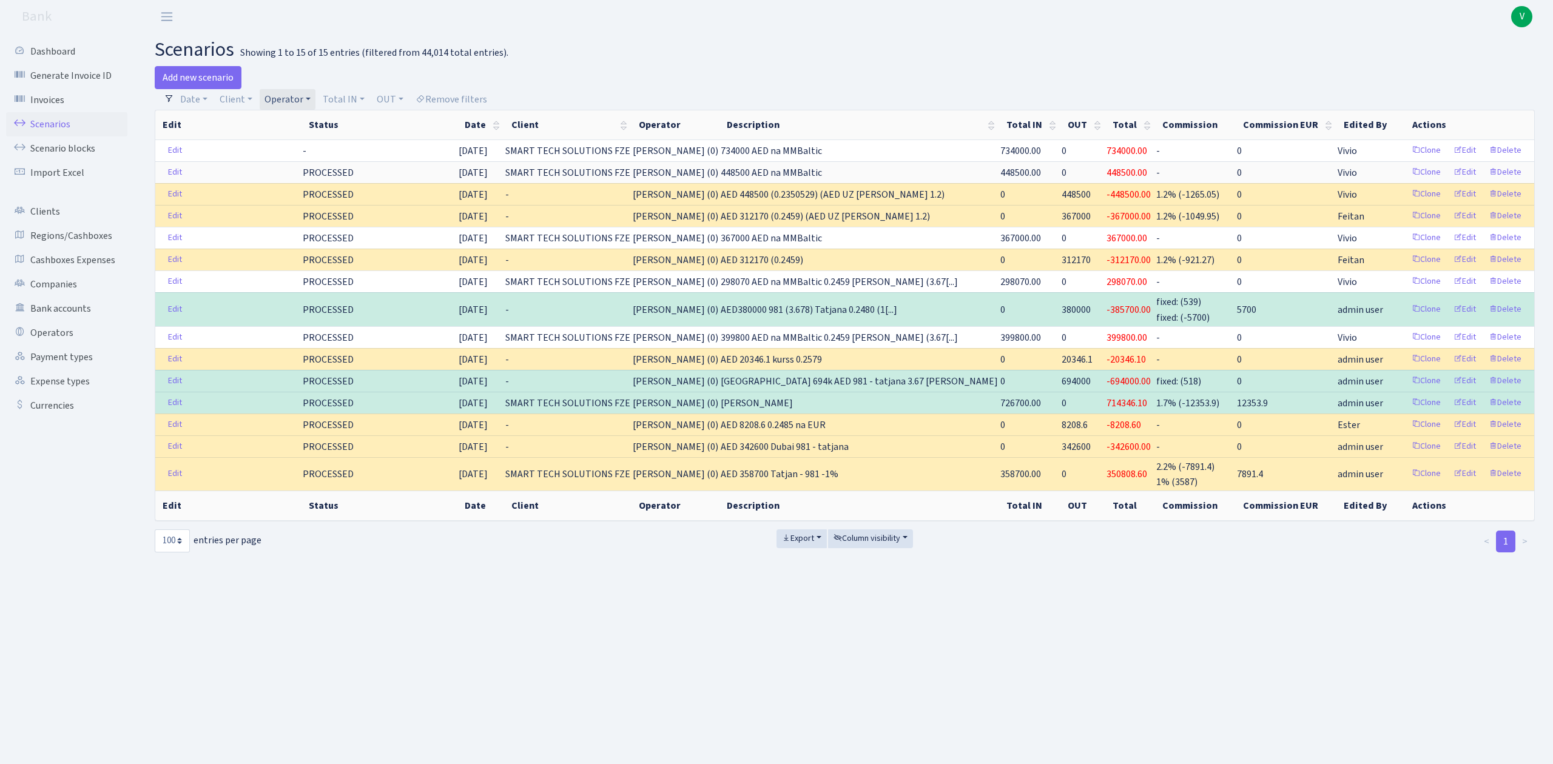
click at [282, 99] on link "Operator" at bounding box center [288, 99] width 56 height 21
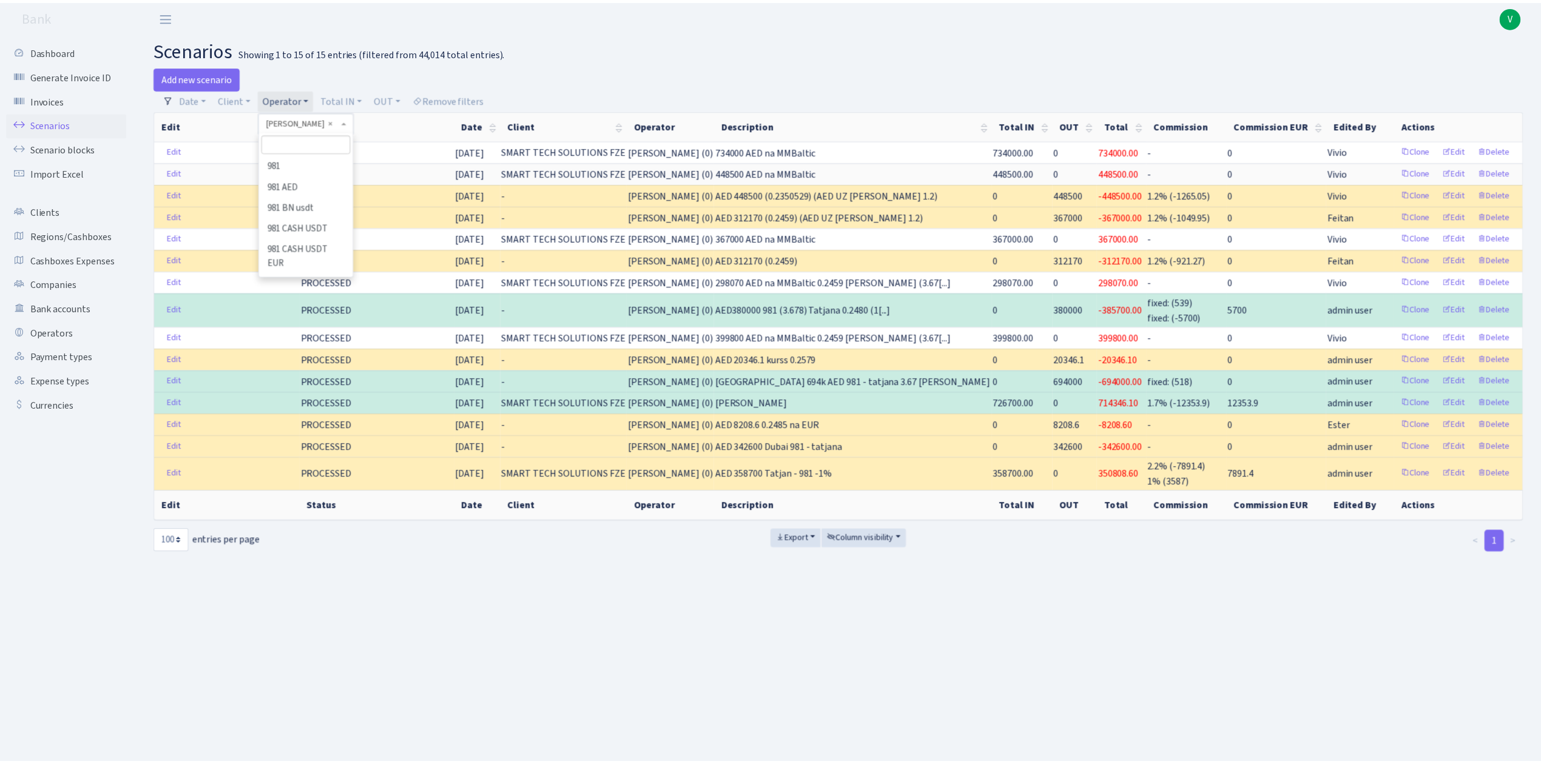
scroll to position [7151, 0]
